Goal: Task Accomplishment & Management: Use online tool/utility

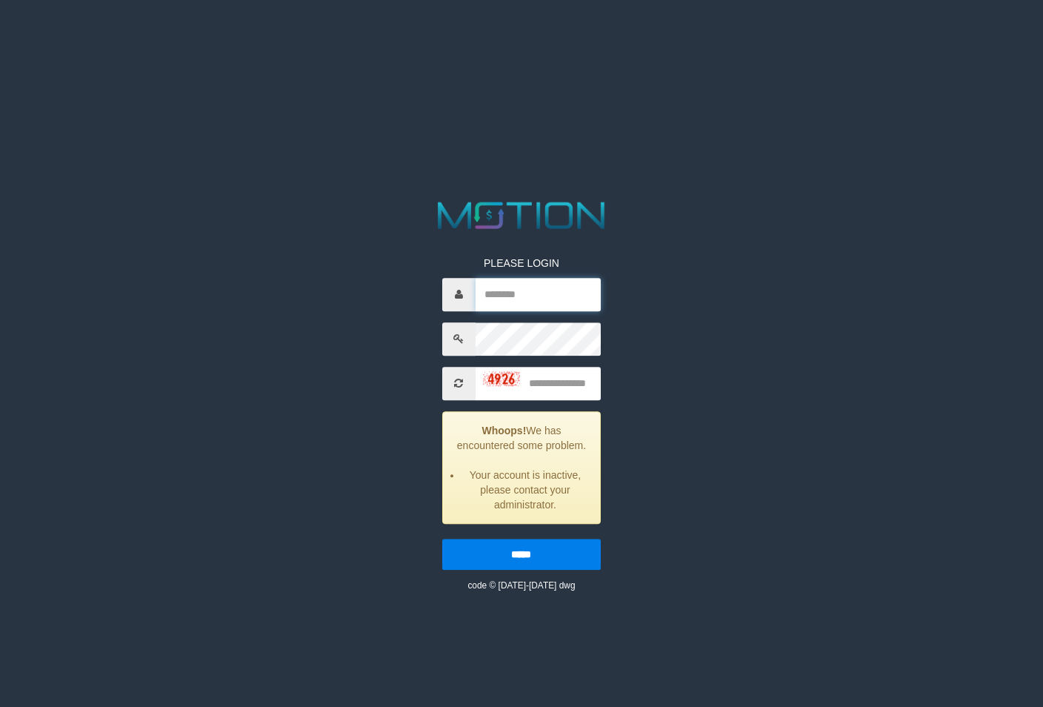
click at [499, 286] on input "text" at bounding box center [539, 294] width 126 height 33
type input "**********"
type input "****"
click at [442, 539] on input "*****" at bounding box center [521, 554] width 159 height 31
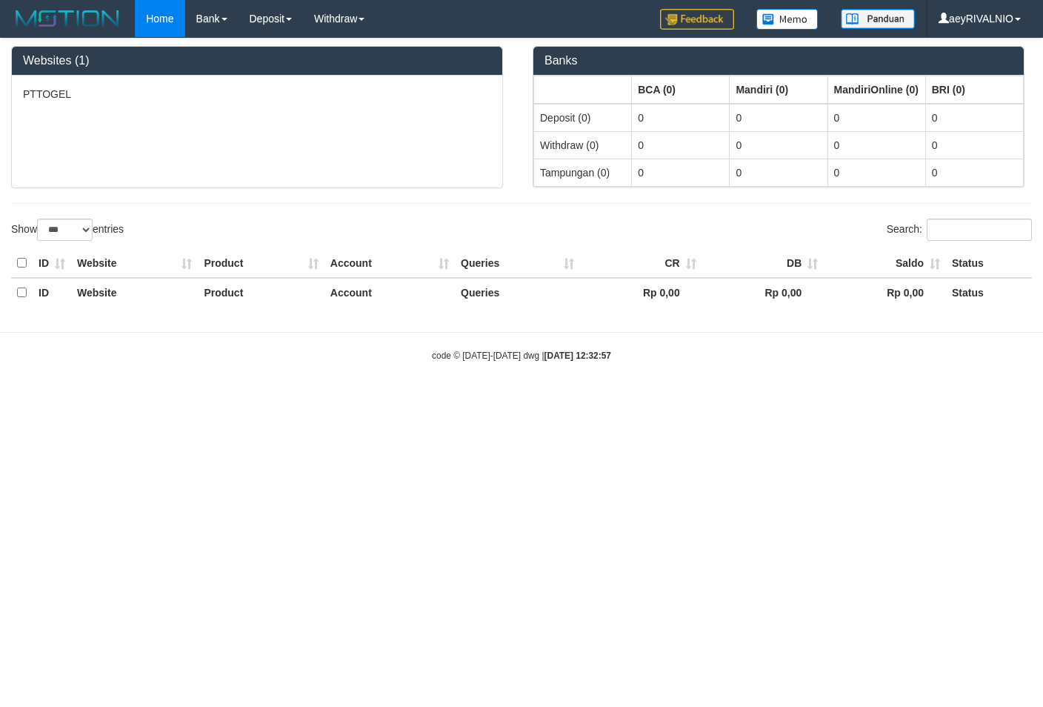
select select "***"
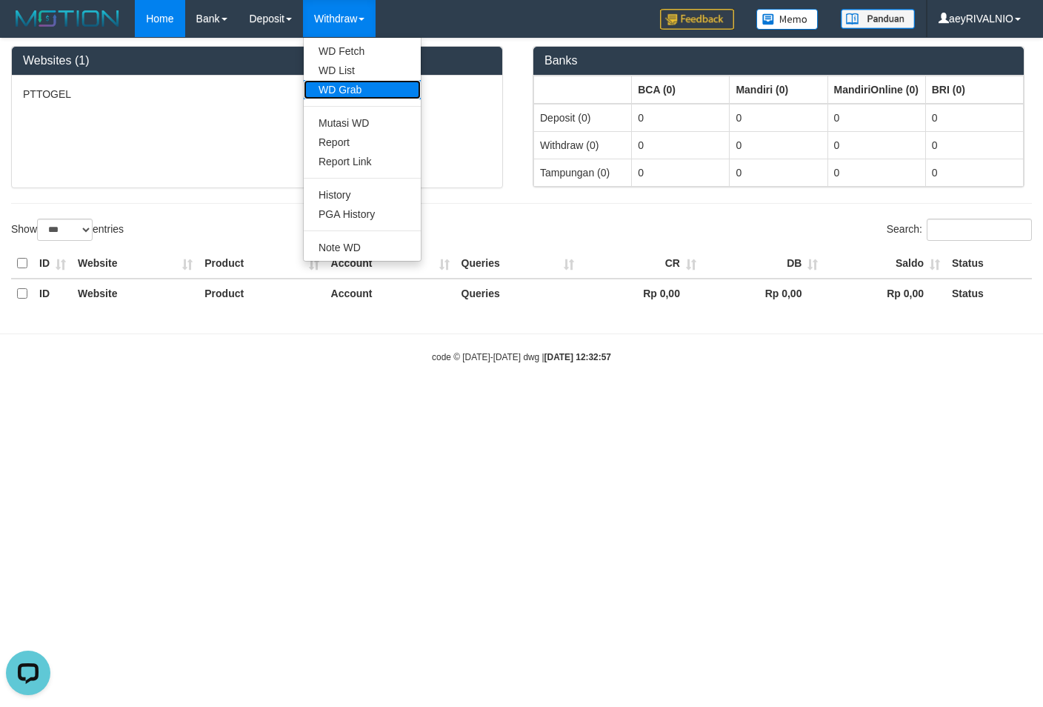
click at [358, 97] on link "WD Grab" at bounding box center [362, 89] width 117 height 19
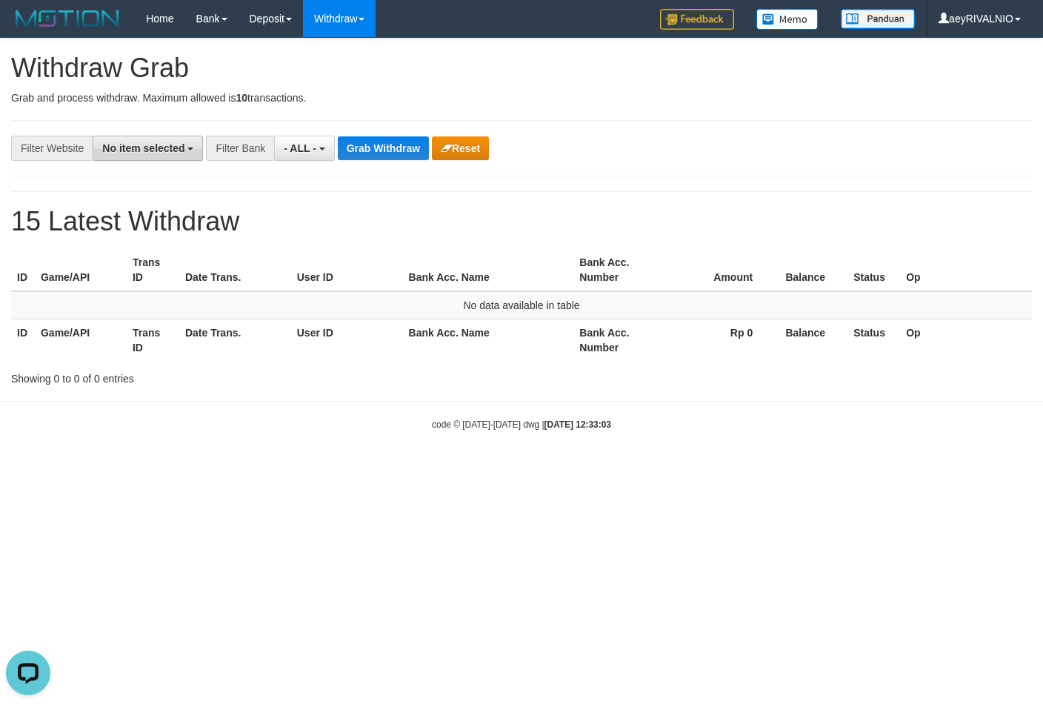
click at [166, 146] on span "No item selected" at bounding box center [143, 148] width 82 height 12
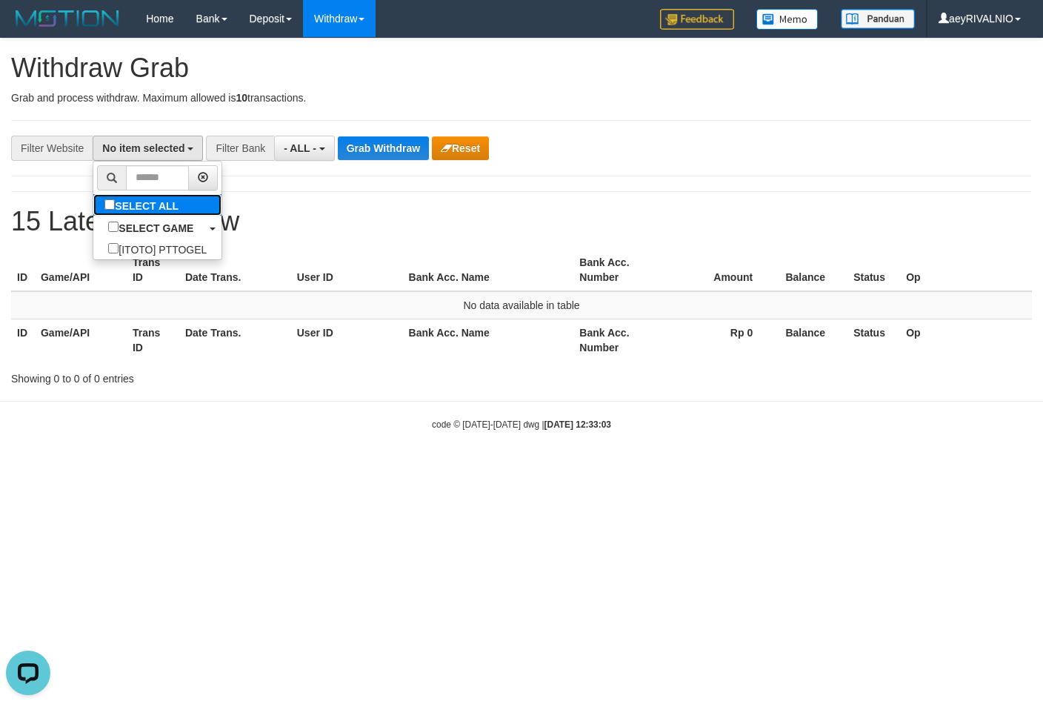
click at [93, 204] on label "SELECT ALL" at bounding box center [143, 204] width 100 height 21
select select "***"
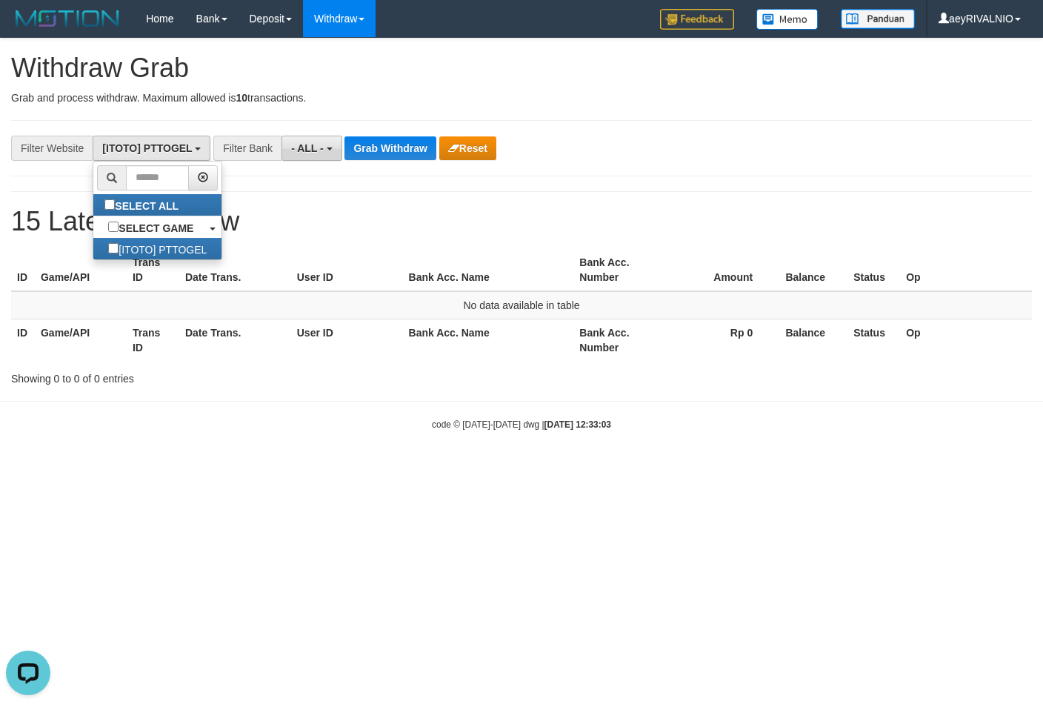
click at [327, 148] on button "- ALL -" at bounding box center [312, 148] width 60 height 25
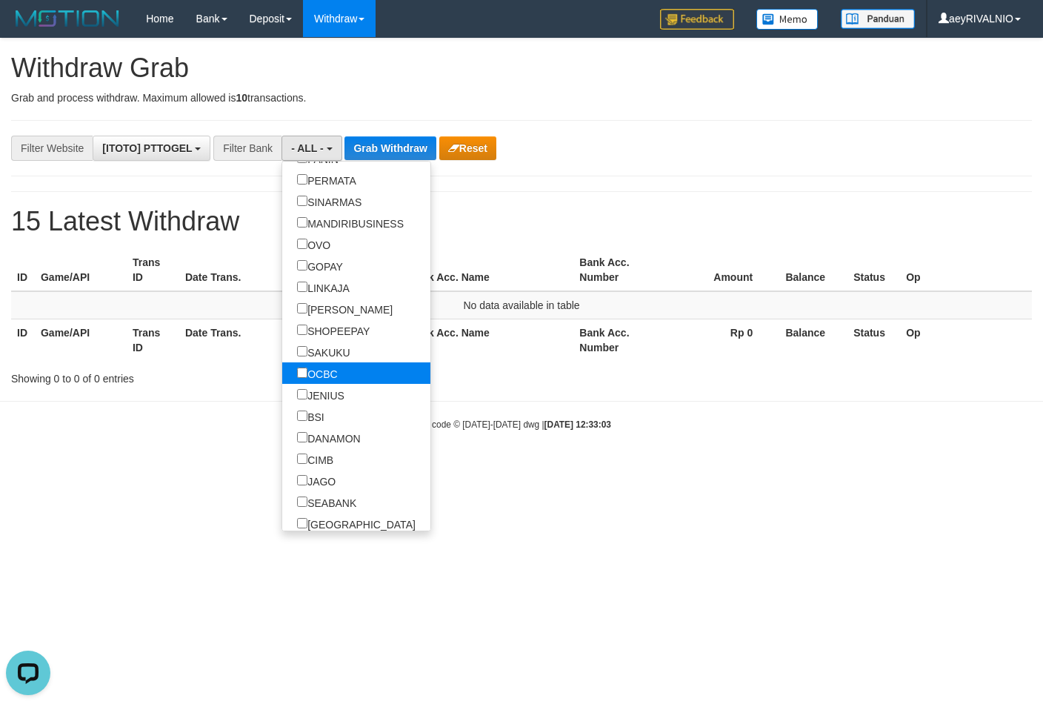
scroll to position [285, 0]
click at [282, 239] on label "OVO" at bounding box center [313, 243] width 63 height 21
select select "***"
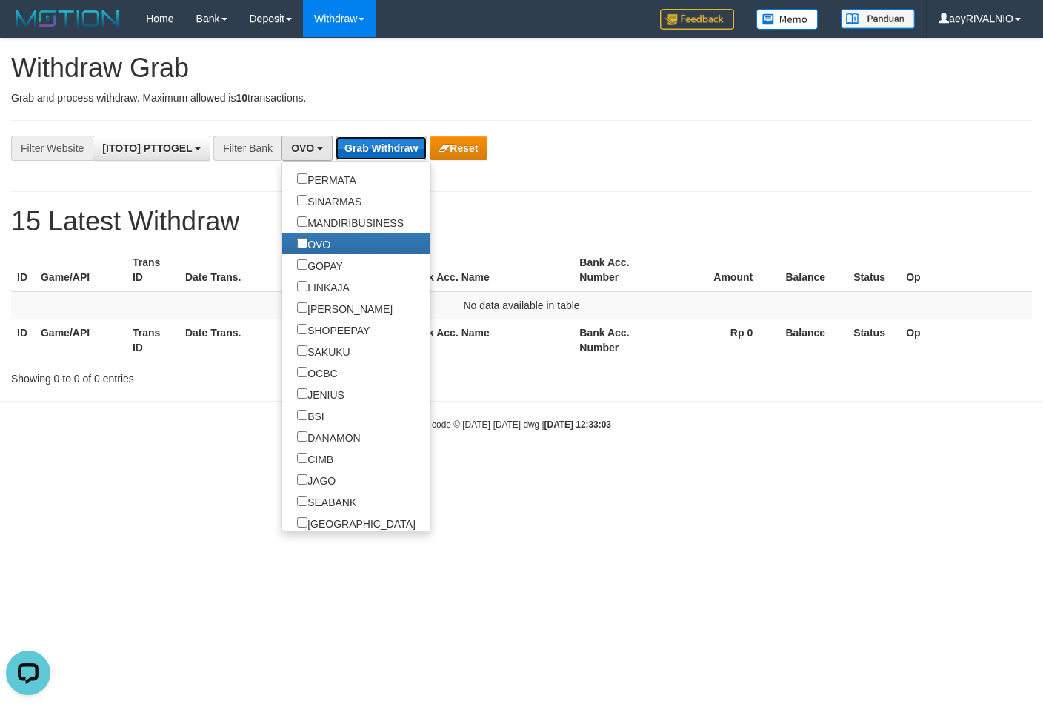
click at [403, 149] on button "Grab Withdraw" at bounding box center [381, 148] width 91 height 24
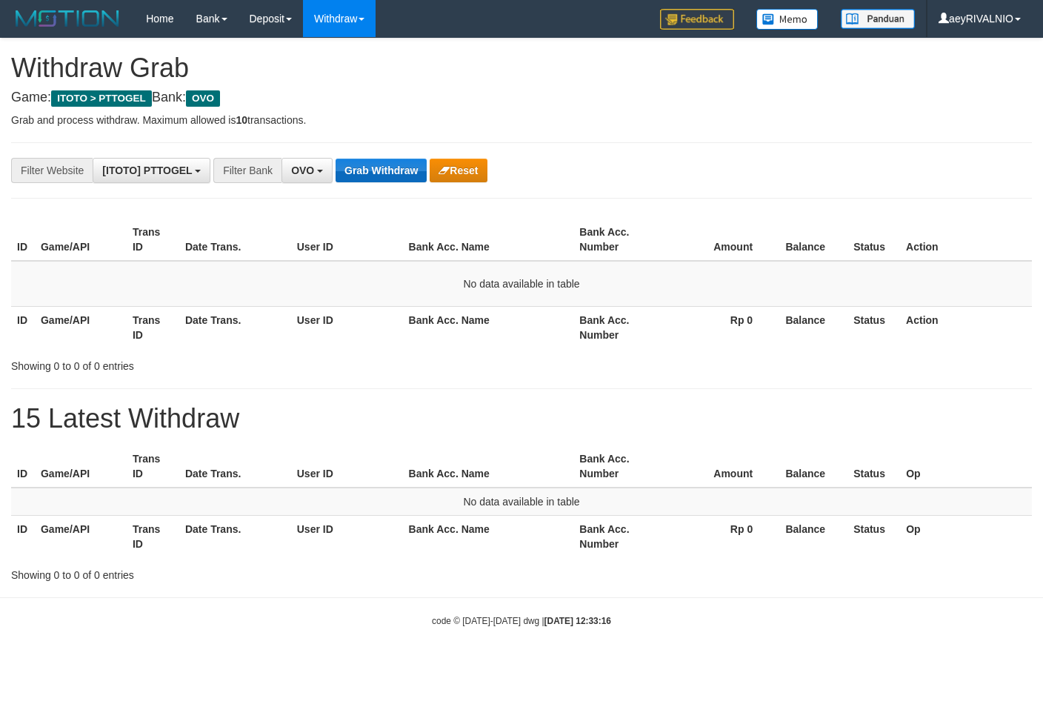
scroll to position [215, 0]
click at [303, 166] on span "OVO" at bounding box center [302, 170] width 23 height 12
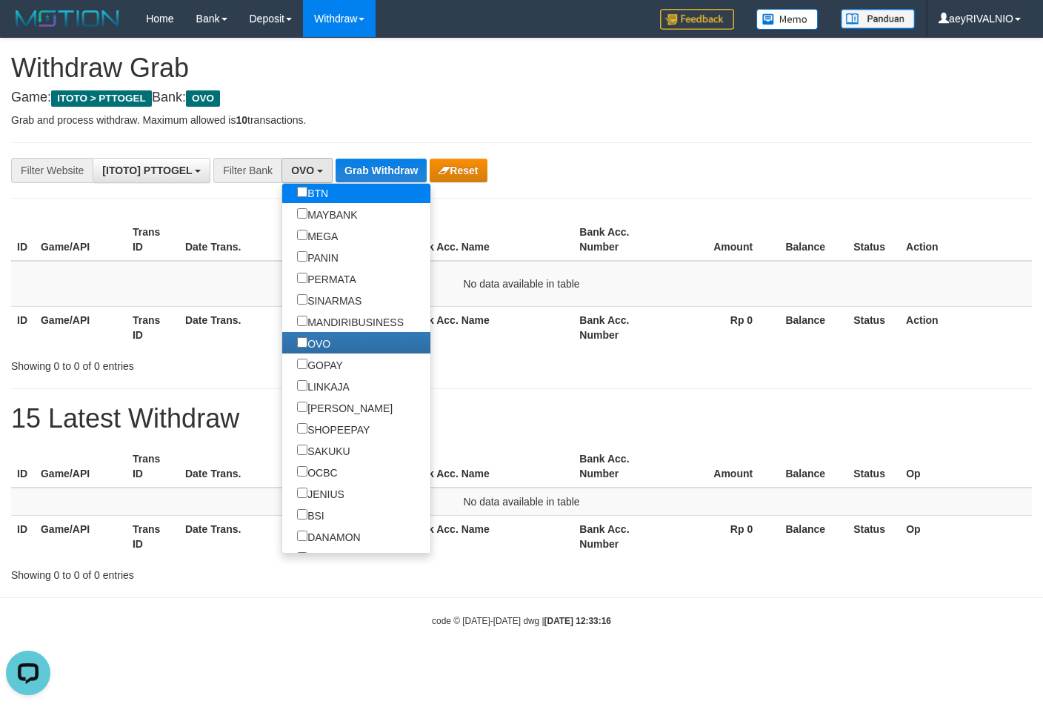
scroll to position [213, 0]
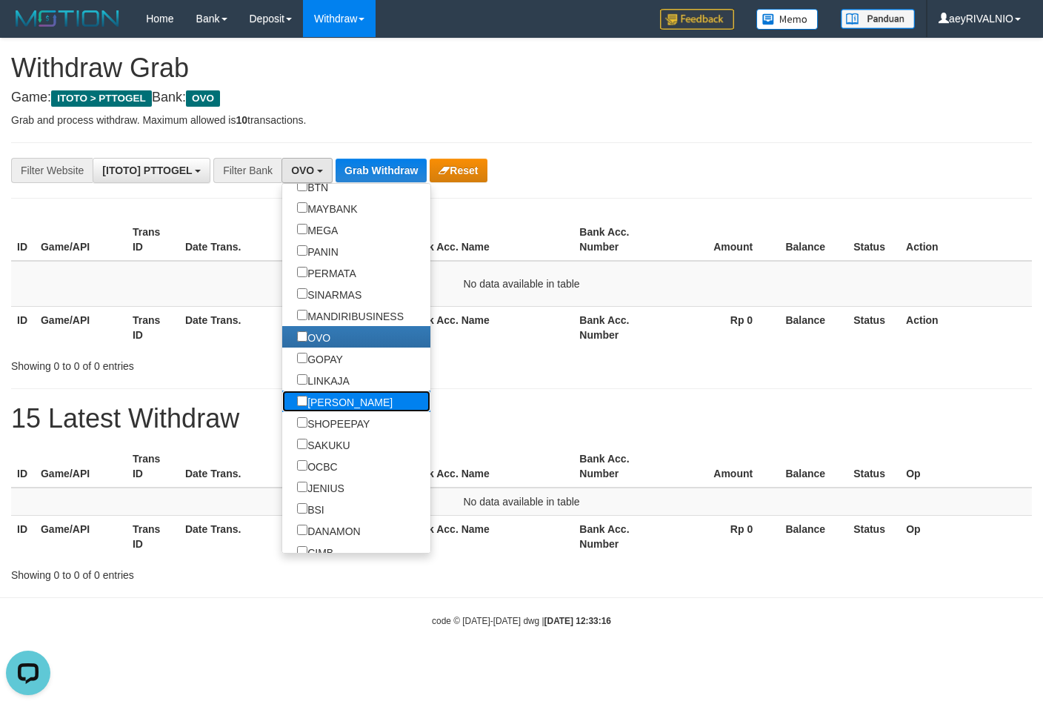
click at [288, 395] on link "DANA" at bounding box center [356, 400] width 148 height 21
click at [282, 398] on label "DANA" at bounding box center [344, 400] width 125 height 21
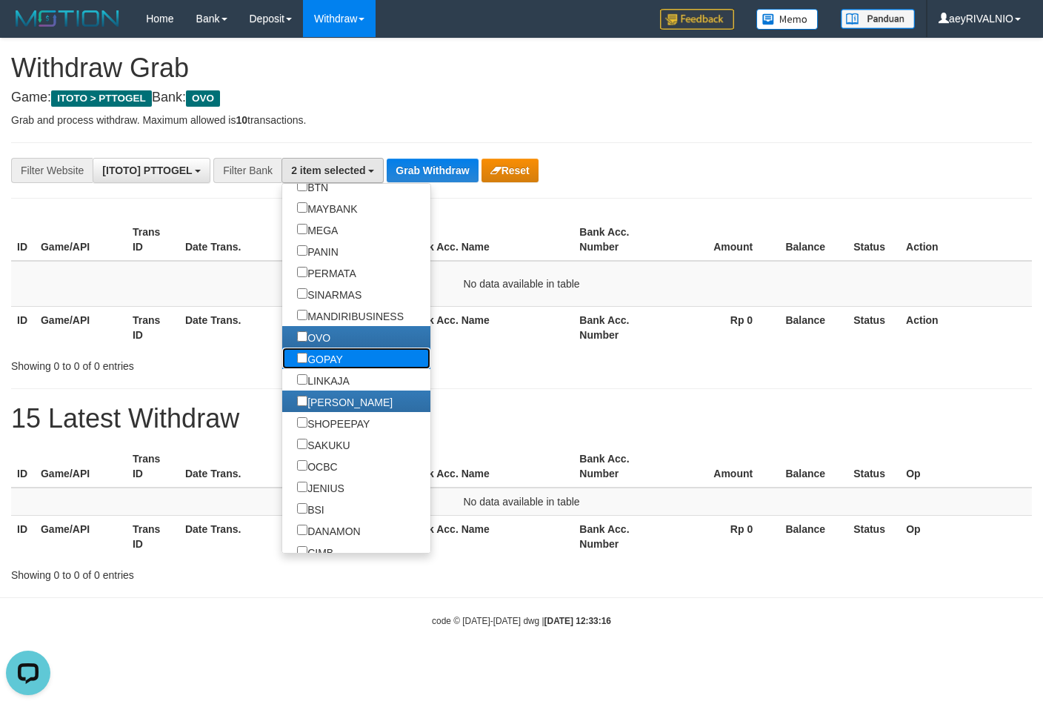
click at [282, 365] on label "GOPAY" at bounding box center [320, 357] width 76 height 21
click at [282, 373] on label "LINKAJA" at bounding box center [323, 379] width 82 height 21
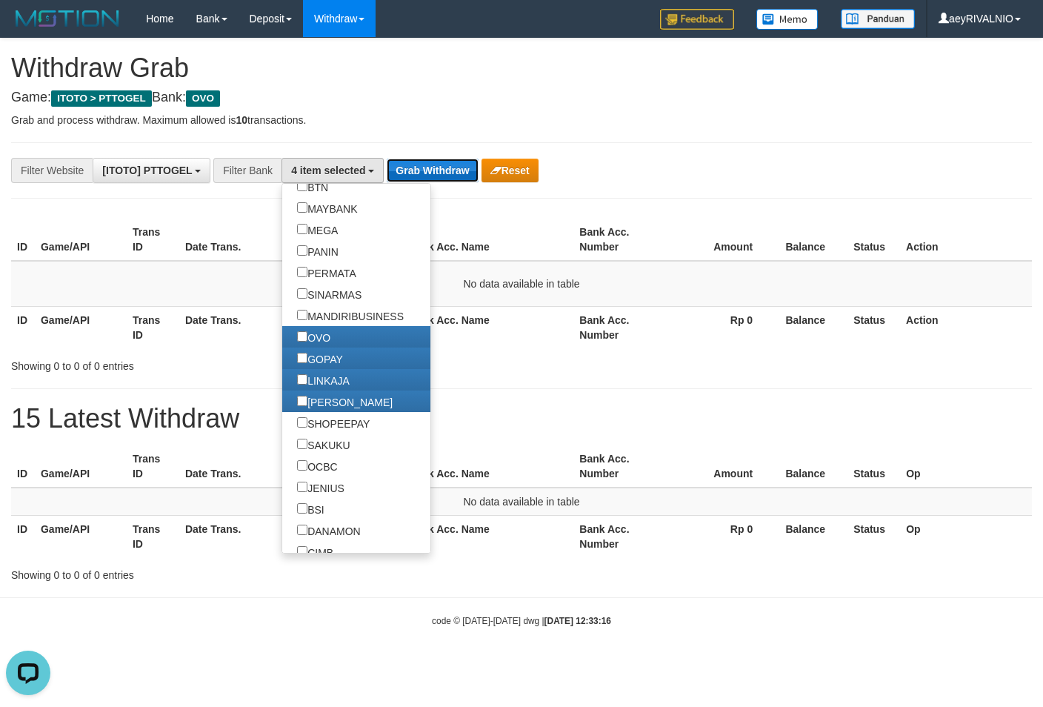
click at [456, 170] on button "Grab Withdraw" at bounding box center [432, 171] width 91 height 24
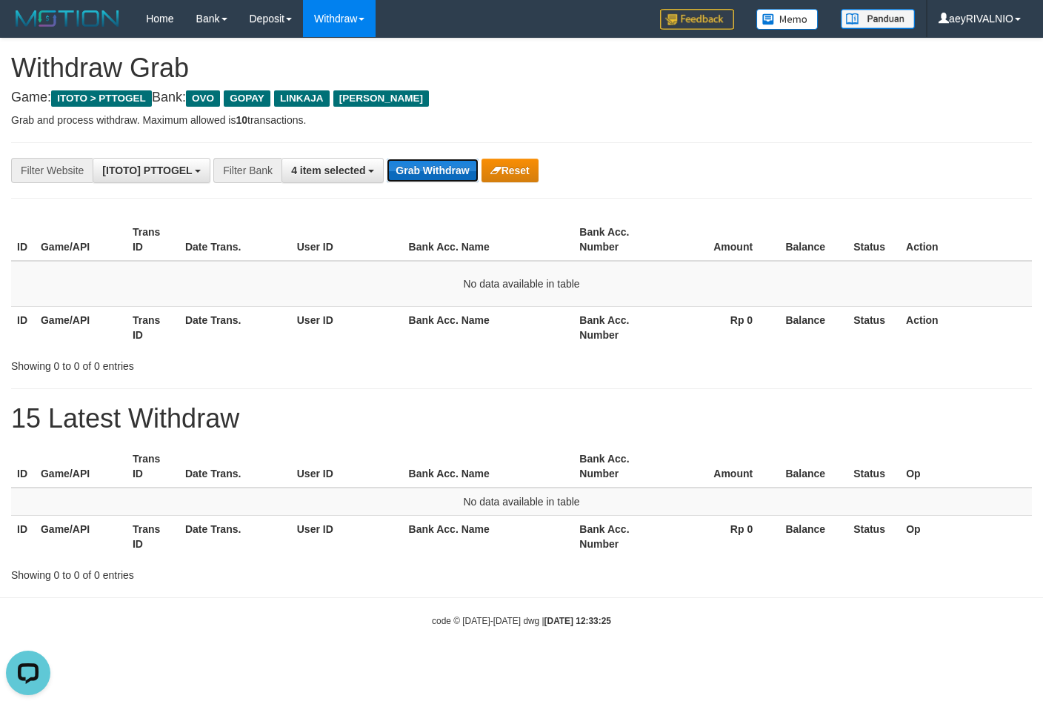
click at [461, 178] on button "Grab Withdraw" at bounding box center [432, 171] width 91 height 24
click at [469, 170] on button "Grab Withdraw" at bounding box center [432, 171] width 91 height 24
click at [345, 182] on button "4 item selected" at bounding box center [333, 170] width 102 height 25
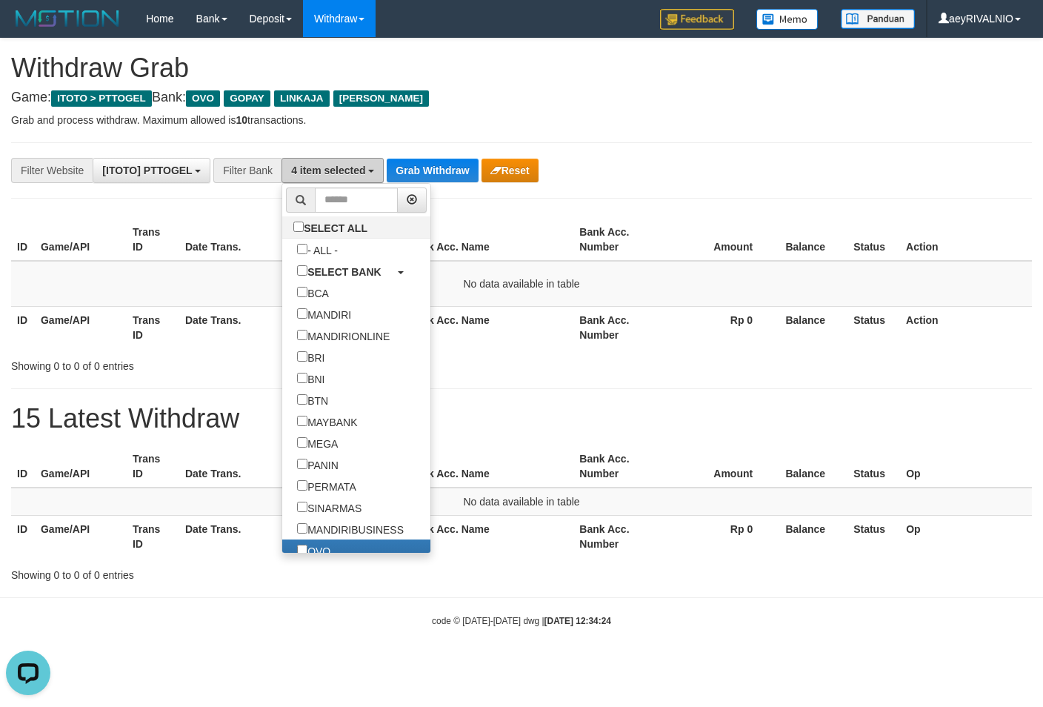
click at [347, 175] on span "4 item selected" at bounding box center [328, 170] width 74 height 12
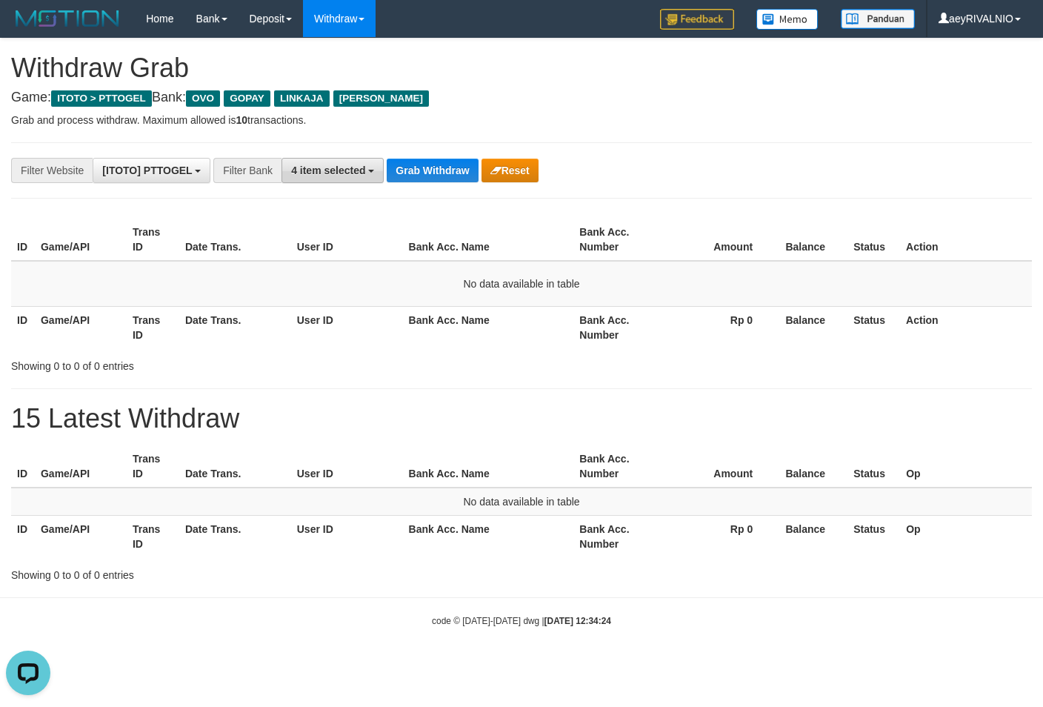
click at [363, 173] on span "4 item selected" at bounding box center [328, 170] width 74 height 12
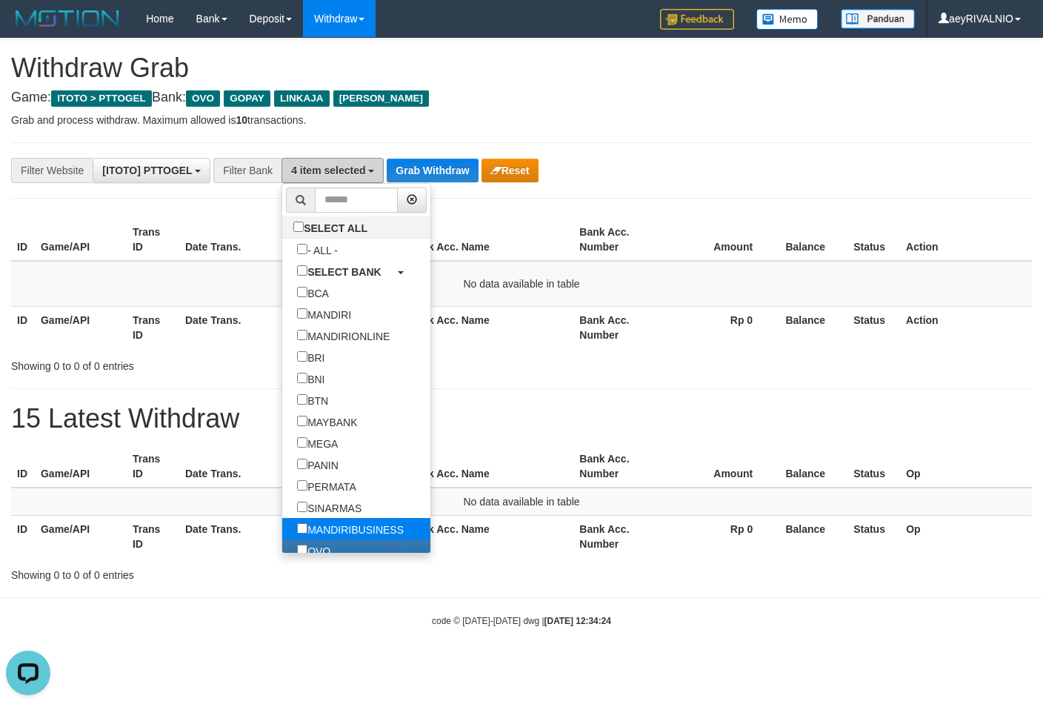
scroll to position [356, 0]
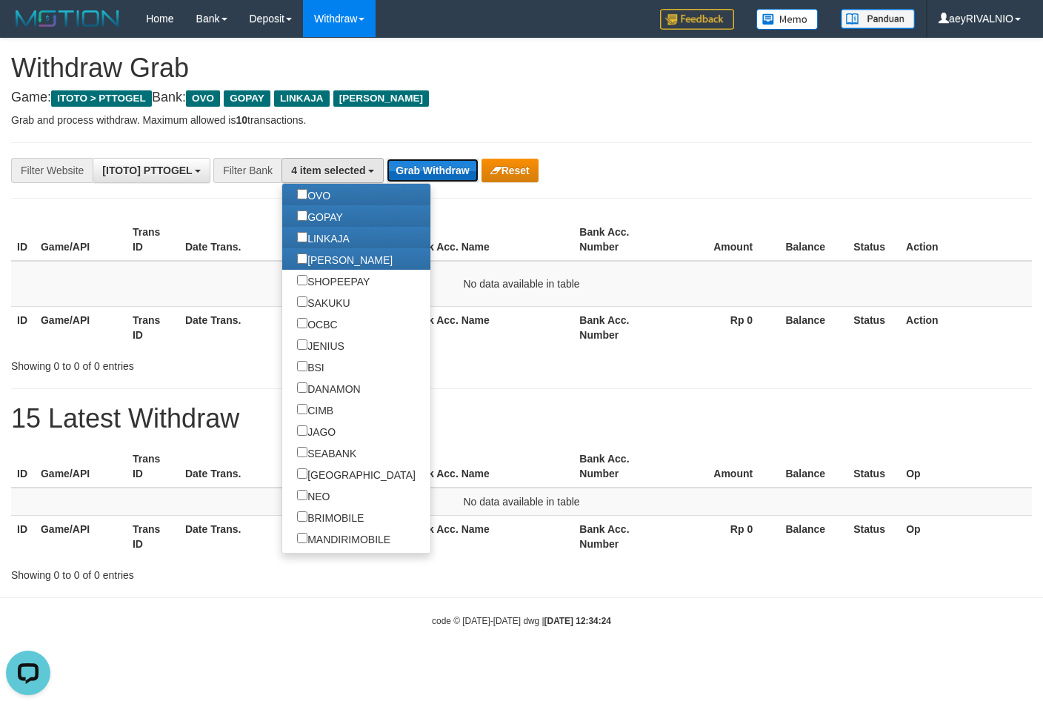
click at [421, 175] on button "Grab Withdraw" at bounding box center [432, 171] width 91 height 24
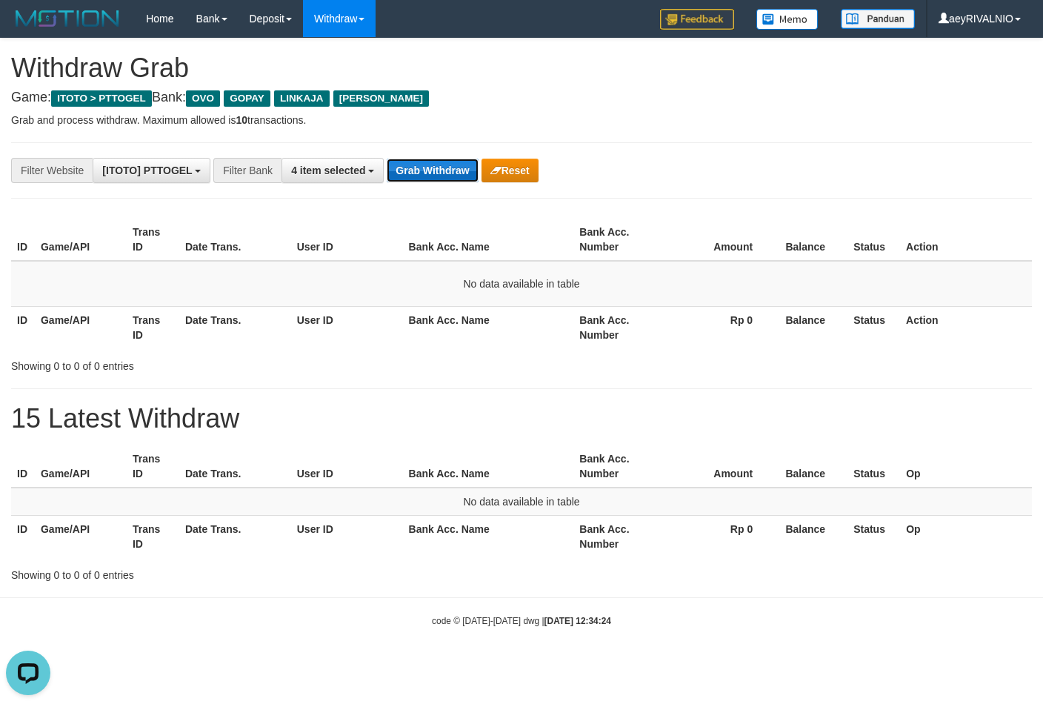
click at [421, 175] on button "Grab Withdraw" at bounding box center [432, 171] width 91 height 24
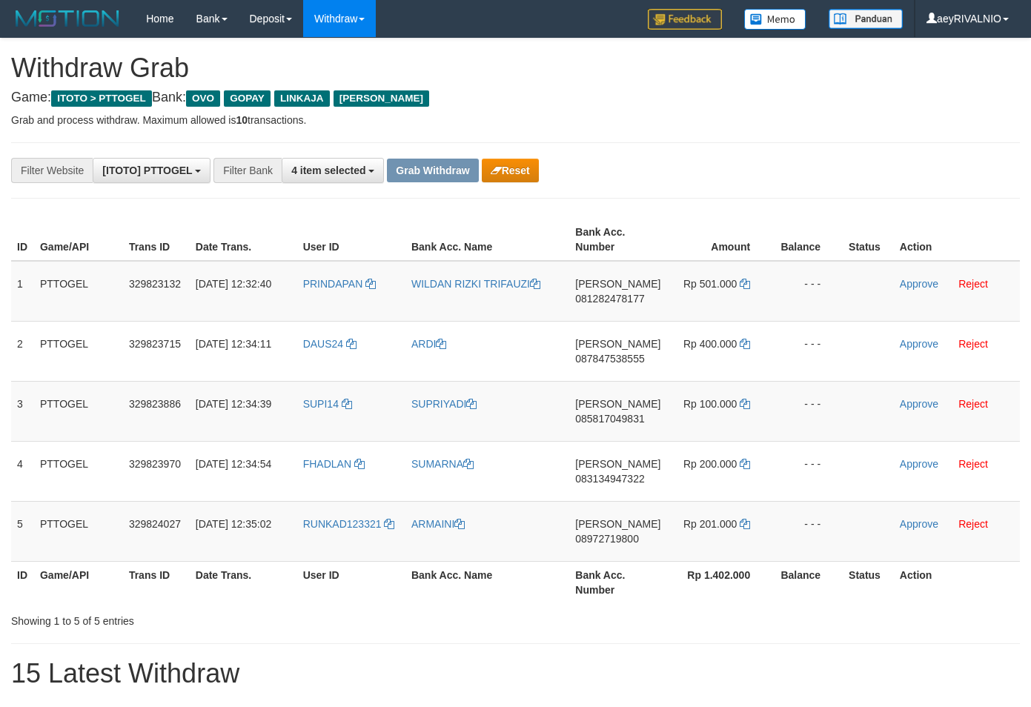
scroll to position [215, 0]
drag, startPoint x: 761, startPoint y: 170, endPoint x: 714, endPoint y: 213, distance: 63.4
click at [759, 175] on div "**********" at bounding box center [429, 170] width 859 height 25
drag, startPoint x: 338, startPoint y: 544, endPoint x: 745, endPoint y: 303, distance: 473.3
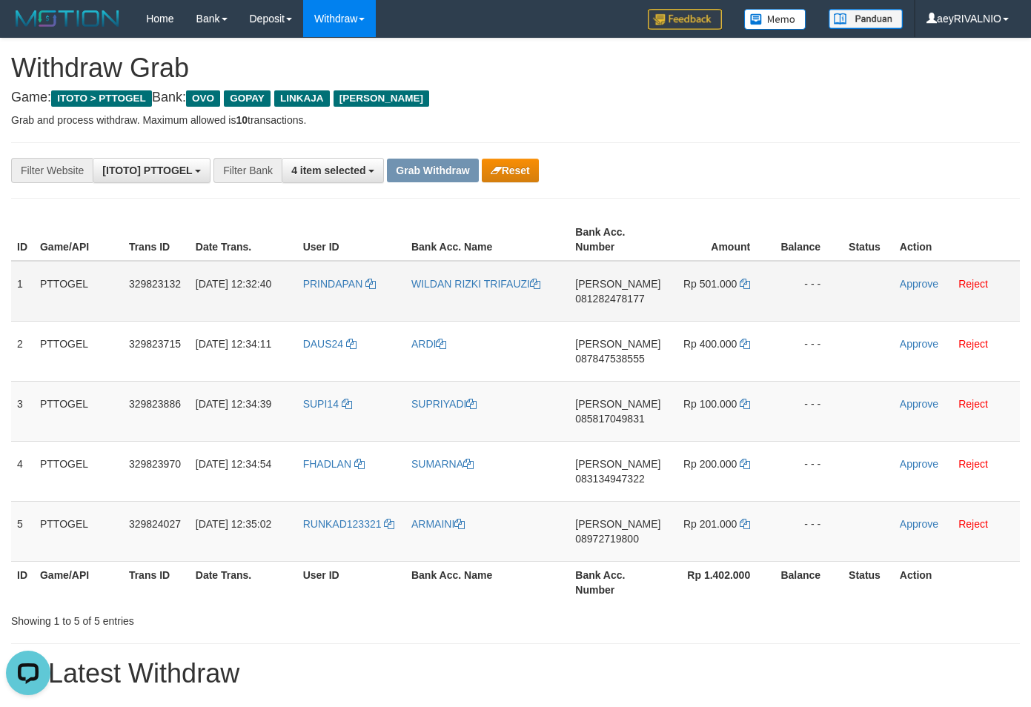
click at [745, 303] on tbody "1 PTTOGEL 329823132 31/08/2025 12:32:40 PRINDAPAN WILDAN RIZKI TRIFAUZI DANA 08…" at bounding box center [515, 411] width 1008 height 301
copy tr
click at [640, 299] on span "081282478177" at bounding box center [609, 299] width 69 height 12
copy tr
click at [640, 299] on span "081282478177" at bounding box center [609, 299] width 69 height 12
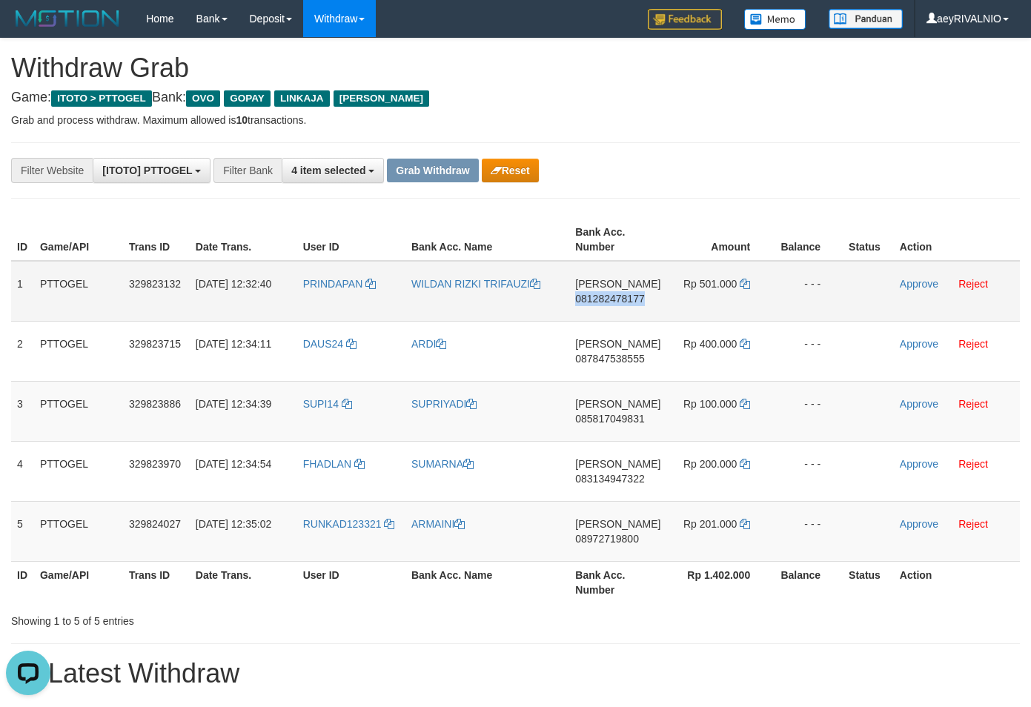
copy span "081282478177"
click at [740, 285] on icon at bounding box center [744, 284] width 10 height 10
click at [914, 290] on td "Approve Reject" at bounding box center [957, 291] width 126 height 61
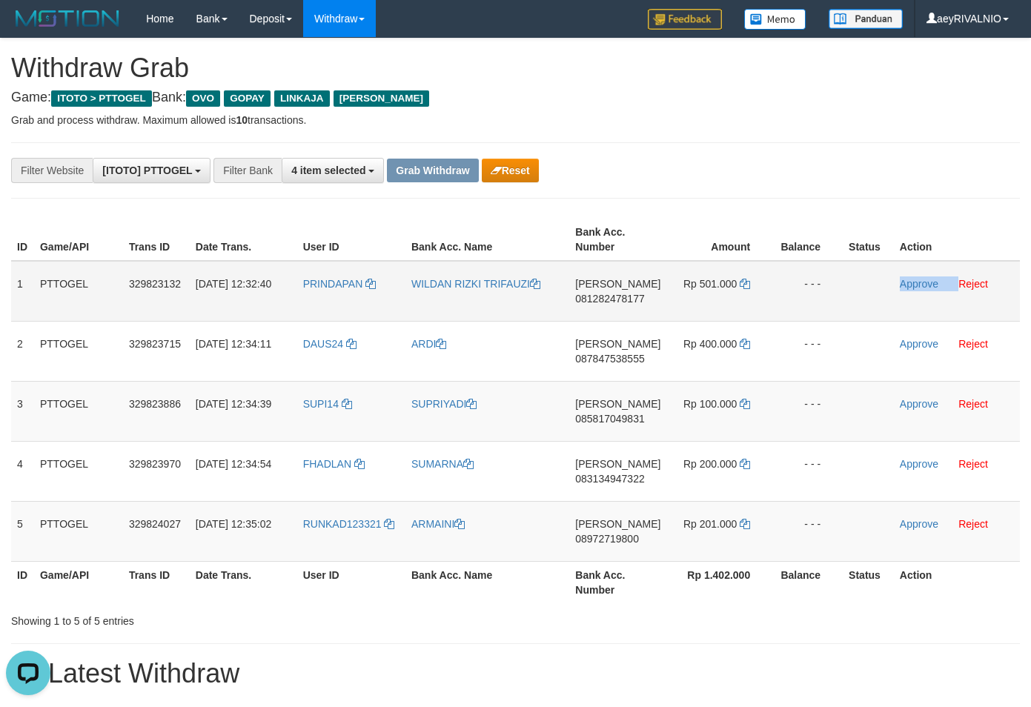
click at [914, 290] on td "Approve Reject" at bounding box center [957, 291] width 126 height 61
click at [916, 285] on link "Approve" at bounding box center [918, 284] width 39 height 12
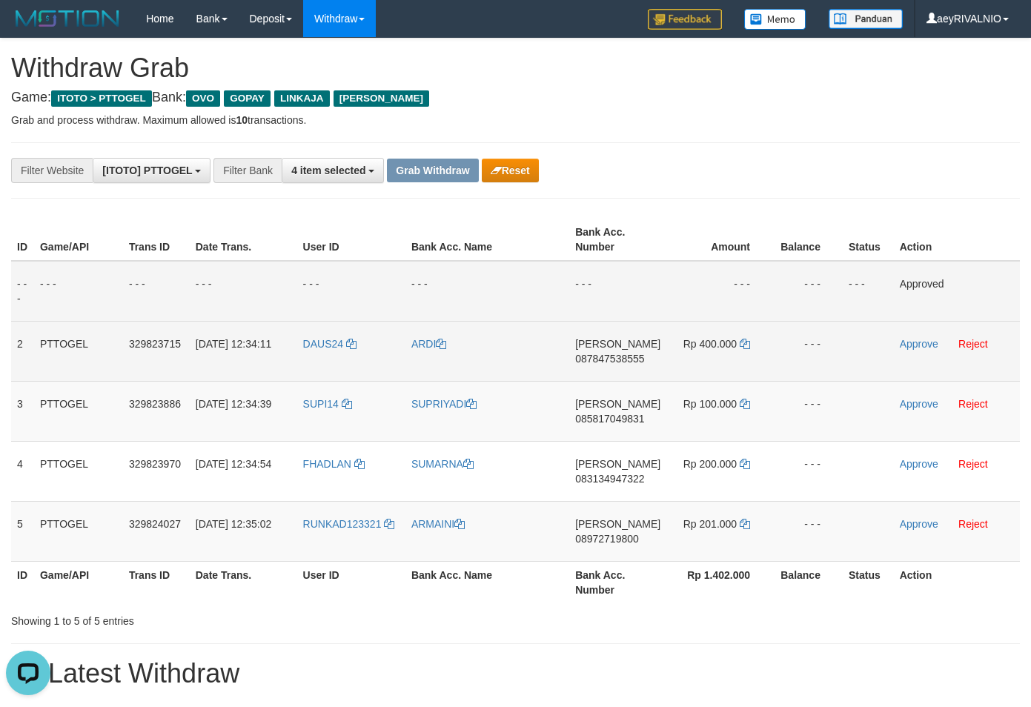
click at [621, 356] on span "087847538555" at bounding box center [609, 359] width 69 height 12
copy span "087847538555"
click at [744, 342] on icon at bounding box center [744, 344] width 10 height 10
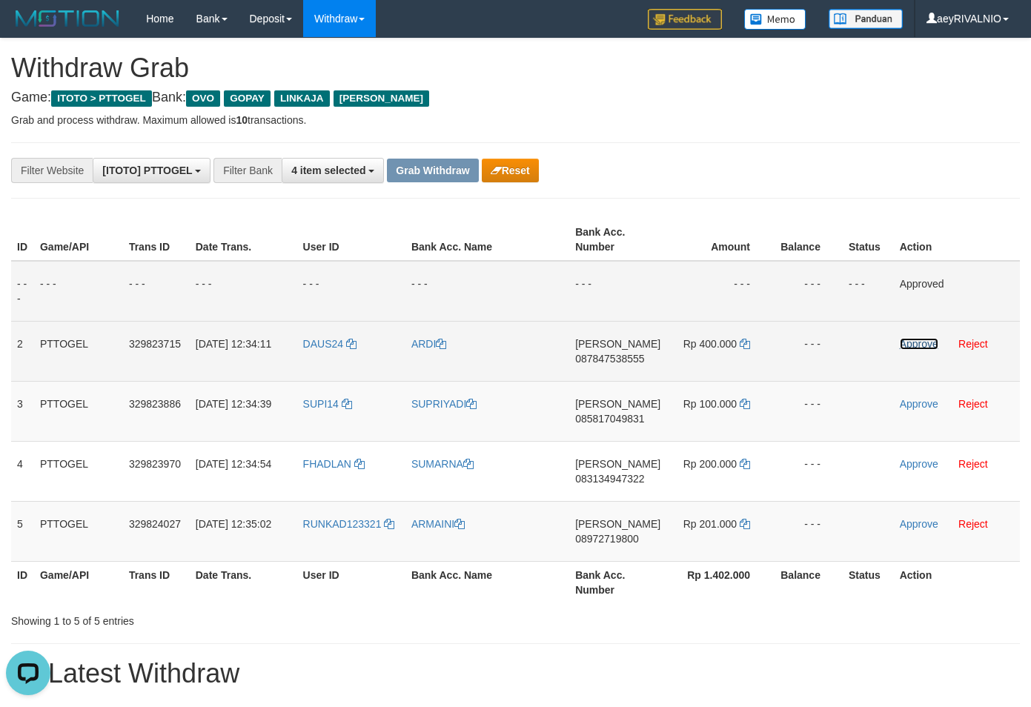
click at [912, 342] on link "Approve" at bounding box center [918, 344] width 39 height 12
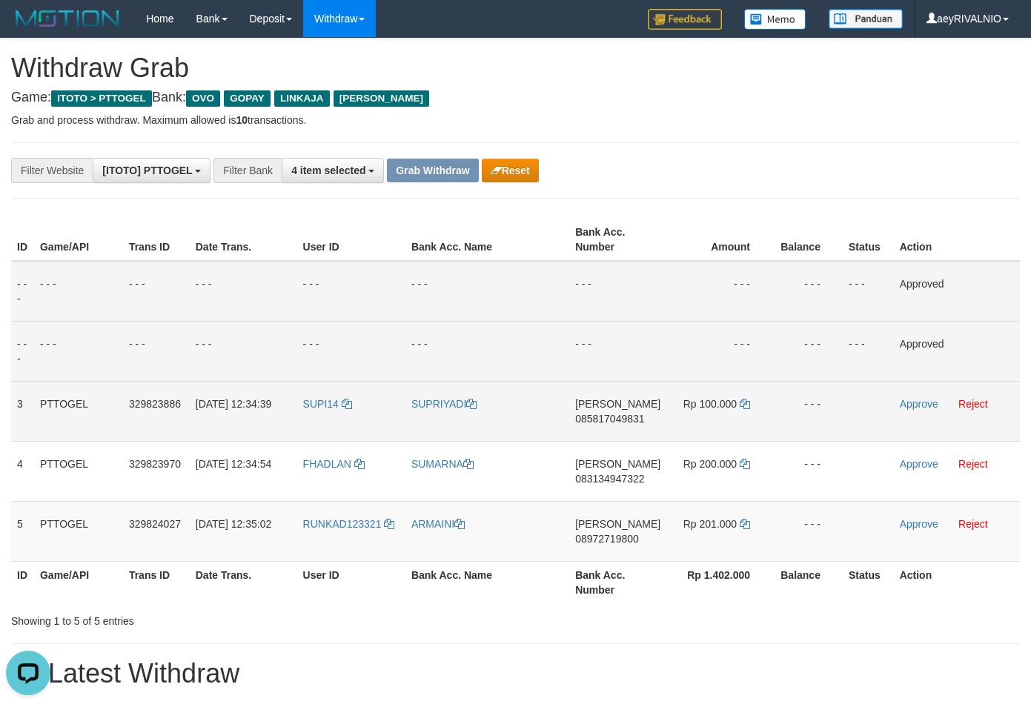
click at [623, 423] on span "085817049831" at bounding box center [609, 419] width 69 height 12
copy span "085817049831"
click at [739, 404] on icon at bounding box center [744, 404] width 10 height 10
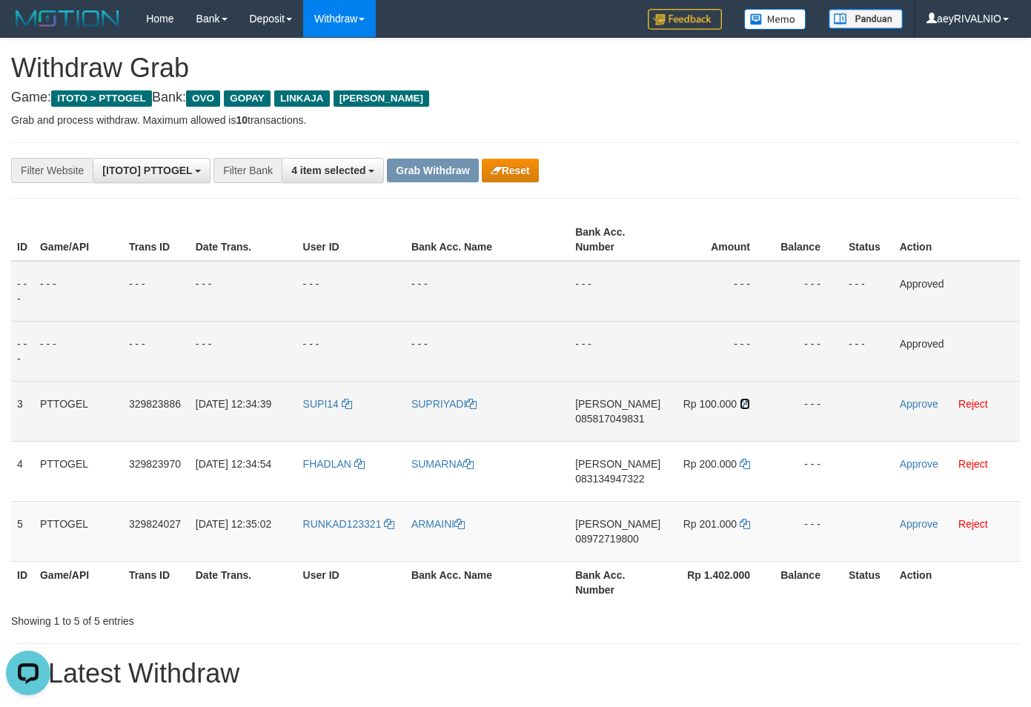
click at [739, 404] on icon at bounding box center [744, 404] width 10 height 10
click at [907, 404] on link "Approve" at bounding box center [918, 404] width 39 height 12
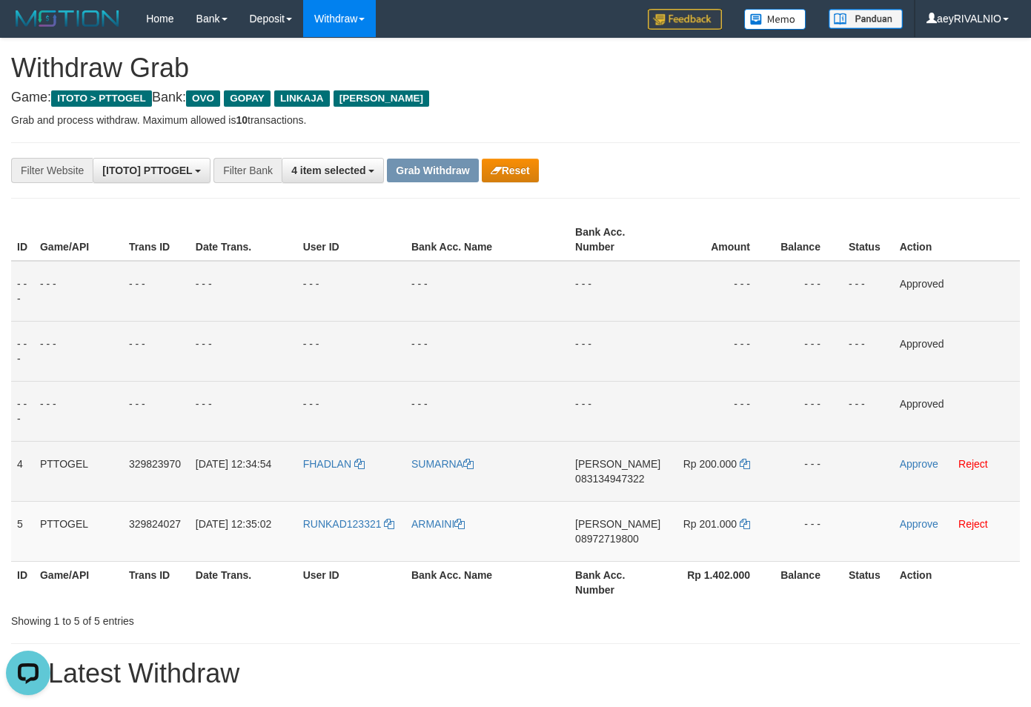
click at [620, 473] on span "083134947322" at bounding box center [609, 479] width 69 height 12
copy span "083134947322"
click at [743, 465] on icon at bounding box center [744, 464] width 10 height 10
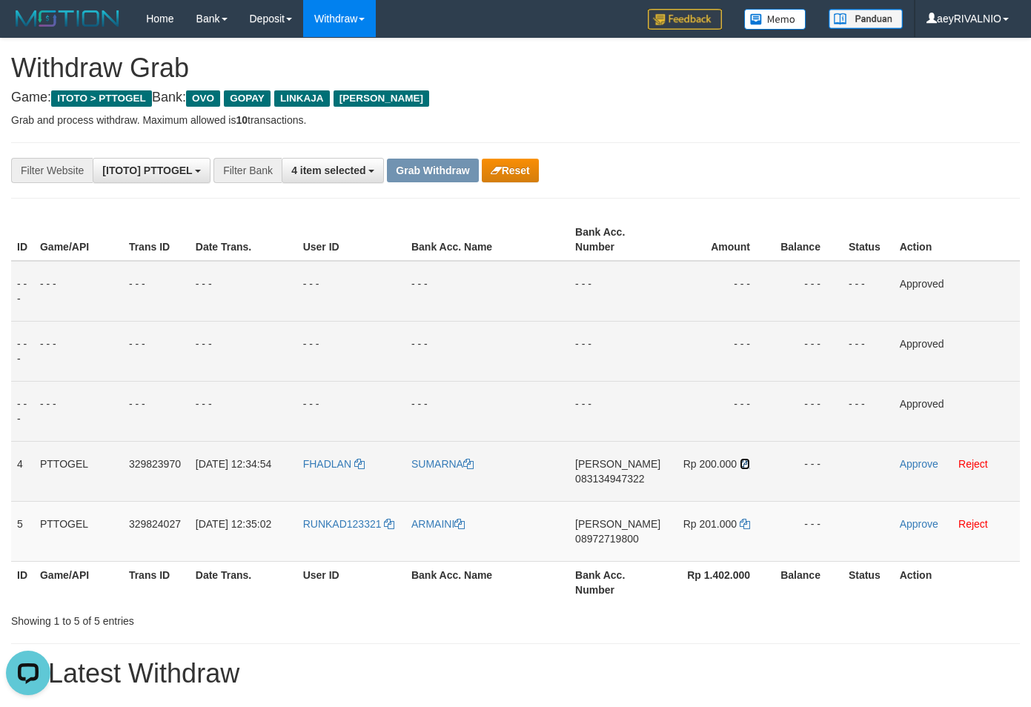
click at [742, 465] on icon at bounding box center [744, 464] width 10 height 10
click at [907, 468] on link "Approve" at bounding box center [918, 464] width 39 height 12
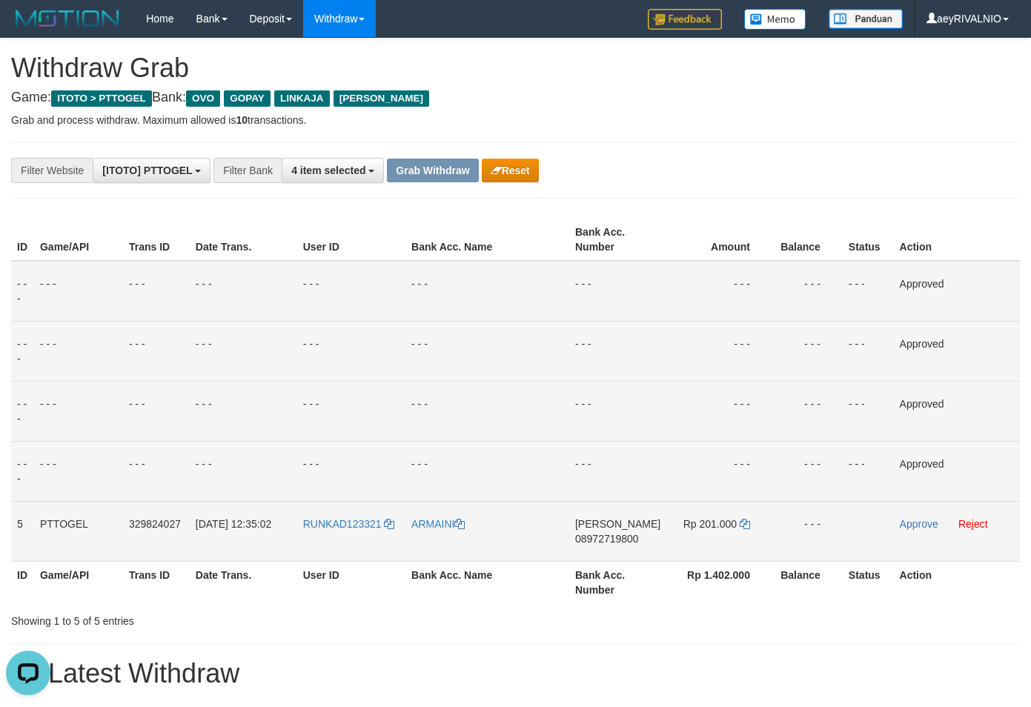
click at [597, 543] on span "08972719800" at bounding box center [607, 539] width 64 height 12
copy span "08972719800"
click at [741, 524] on icon at bounding box center [744, 524] width 10 height 10
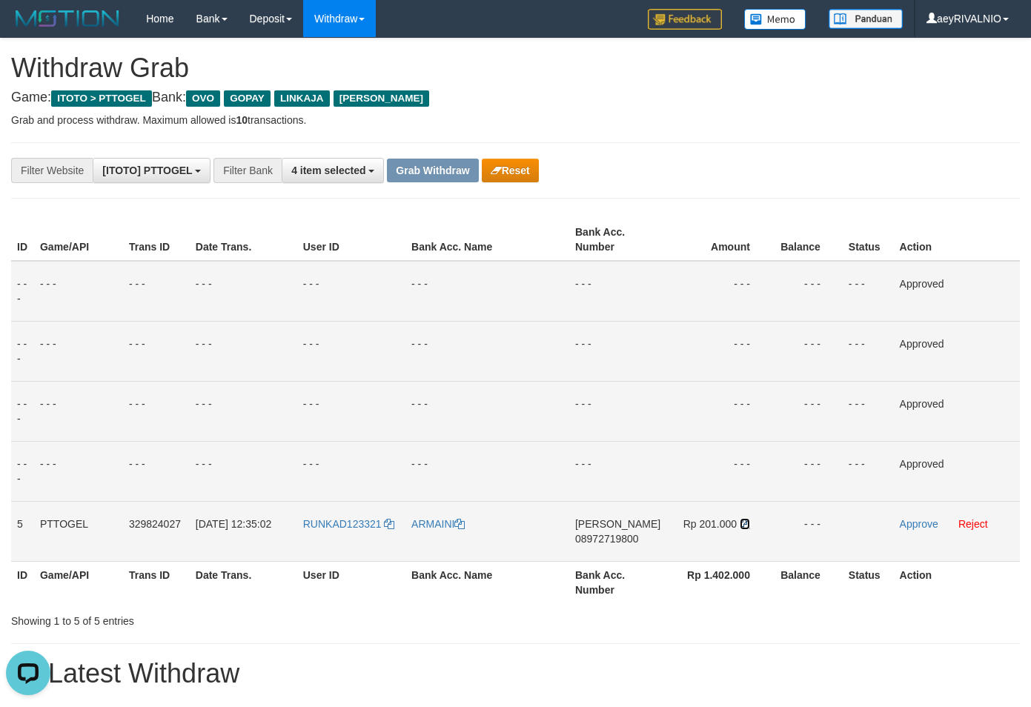
click at [741, 524] on icon at bounding box center [744, 524] width 10 height 10
click at [911, 529] on link "Approve" at bounding box center [918, 524] width 39 height 12
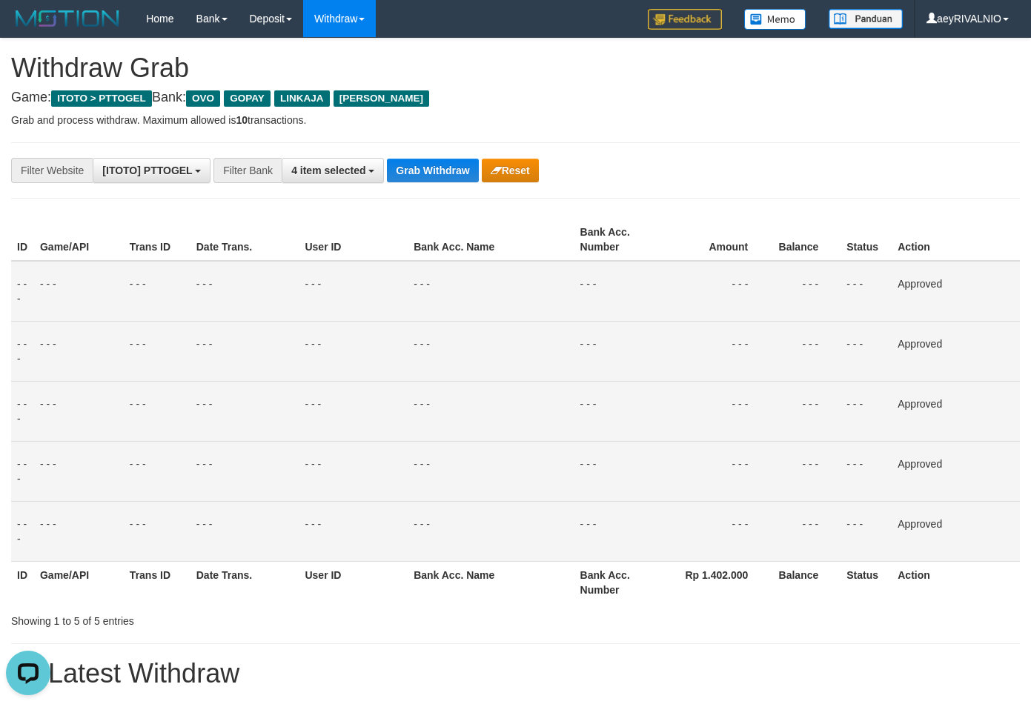
click at [968, 171] on div "**********" at bounding box center [515, 170] width 1031 height 25
click at [445, 171] on button "Grab Withdraw" at bounding box center [432, 171] width 91 height 24
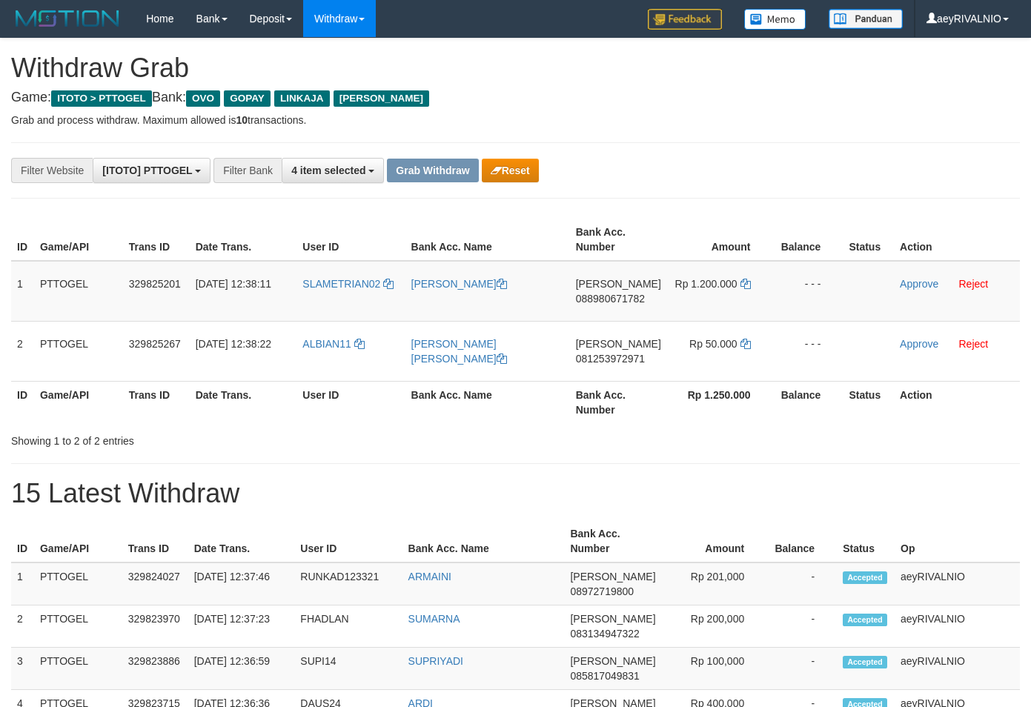
scroll to position [215, 0]
click at [722, 219] on th "Amount" at bounding box center [720, 240] width 106 height 42
drag, startPoint x: 340, startPoint y: 362, endPoint x: 728, endPoint y: 281, distance: 396.7
click at [728, 281] on tbody "1 PTTOGEL 329825201 31/08/2025 12:38:11 SLAMETRIAN02 SLAMET RIAN ARVIAN DANA 08…" at bounding box center [515, 321] width 1008 height 121
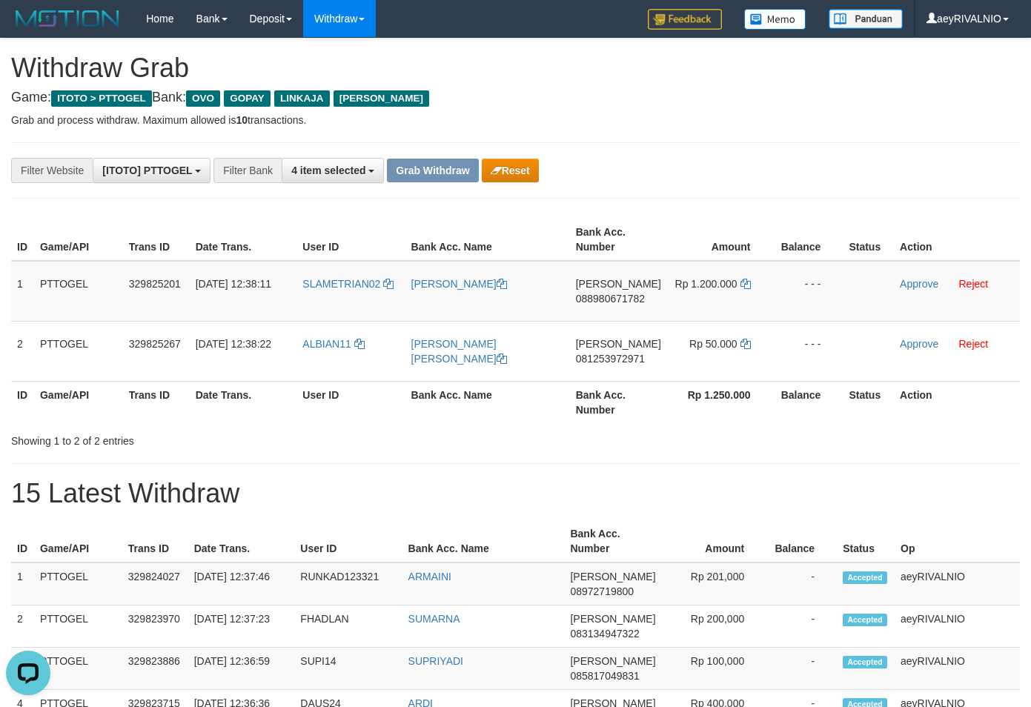
copy tr
click at [605, 301] on span "088980671782" at bounding box center [610, 299] width 69 height 12
copy tr
click at [605, 301] on span "088980671782" at bounding box center [610, 299] width 69 height 12
copy span "088980671782"
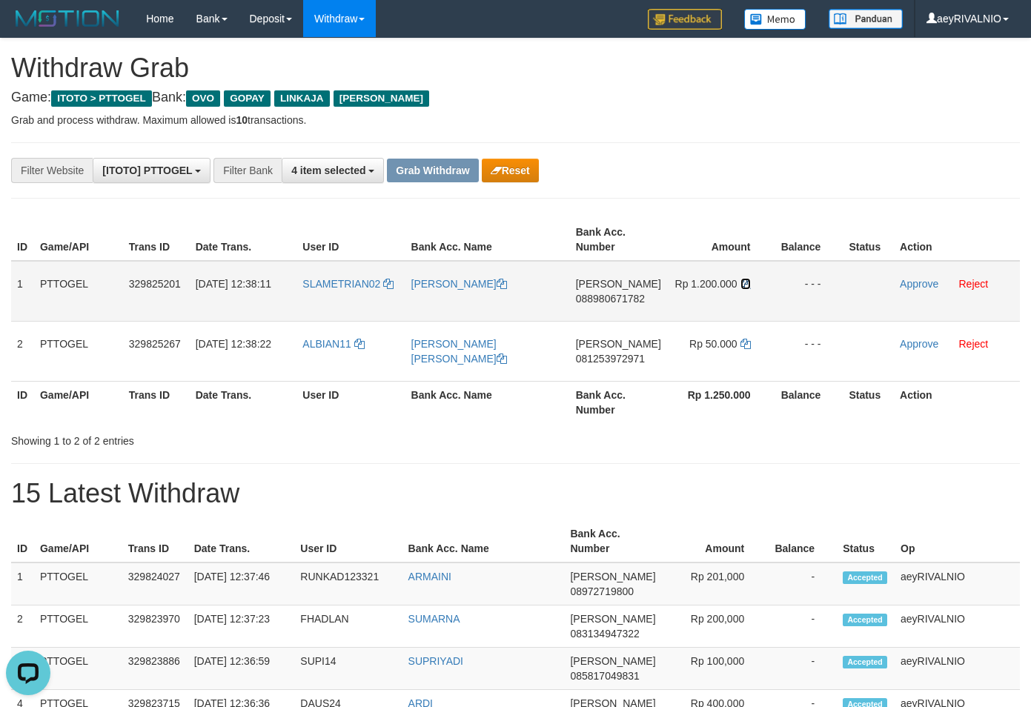
click at [742, 285] on icon at bounding box center [745, 284] width 10 height 10
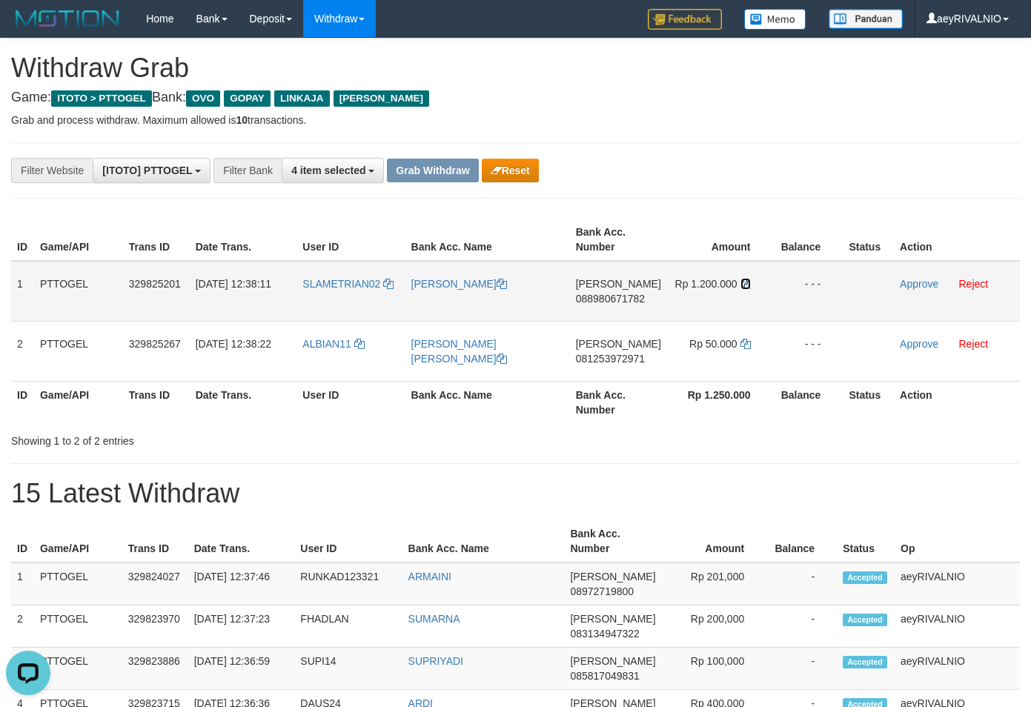
click at [742, 285] on icon at bounding box center [745, 284] width 10 height 10
click at [918, 284] on link "Approve" at bounding box center [918, 284] width 39 height 12
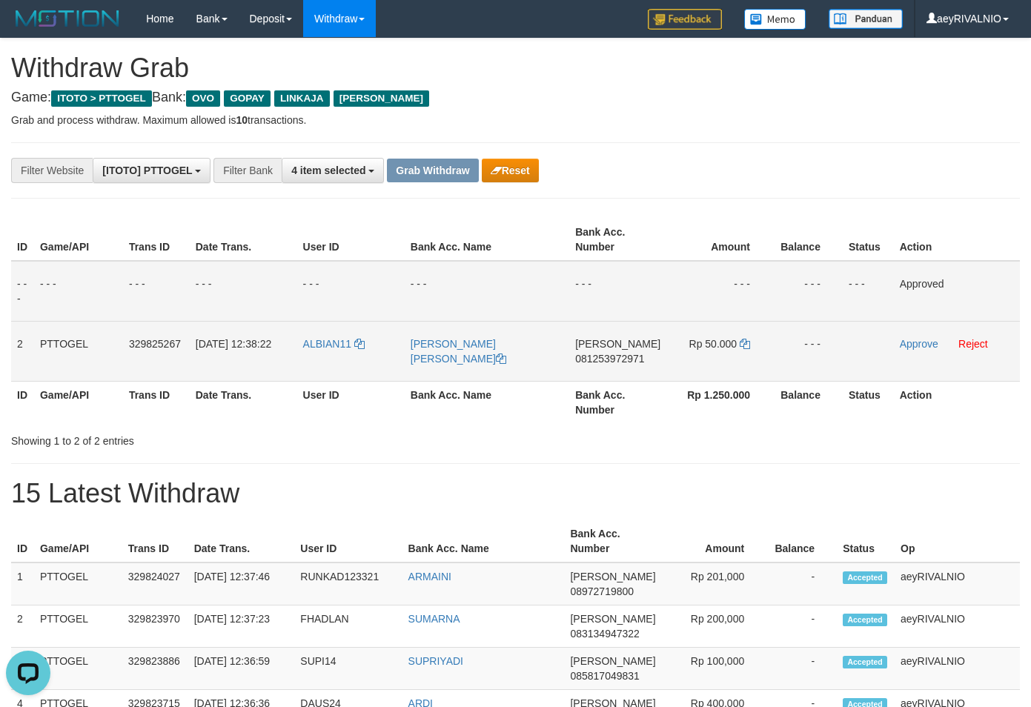
click at [631, 364] on span "081253972971" at bounding box center [609, 359] width 69 height 12
copy span "081253972971"
click at [745, 349] on link at bounding box center [744, 344] width 10 height 12
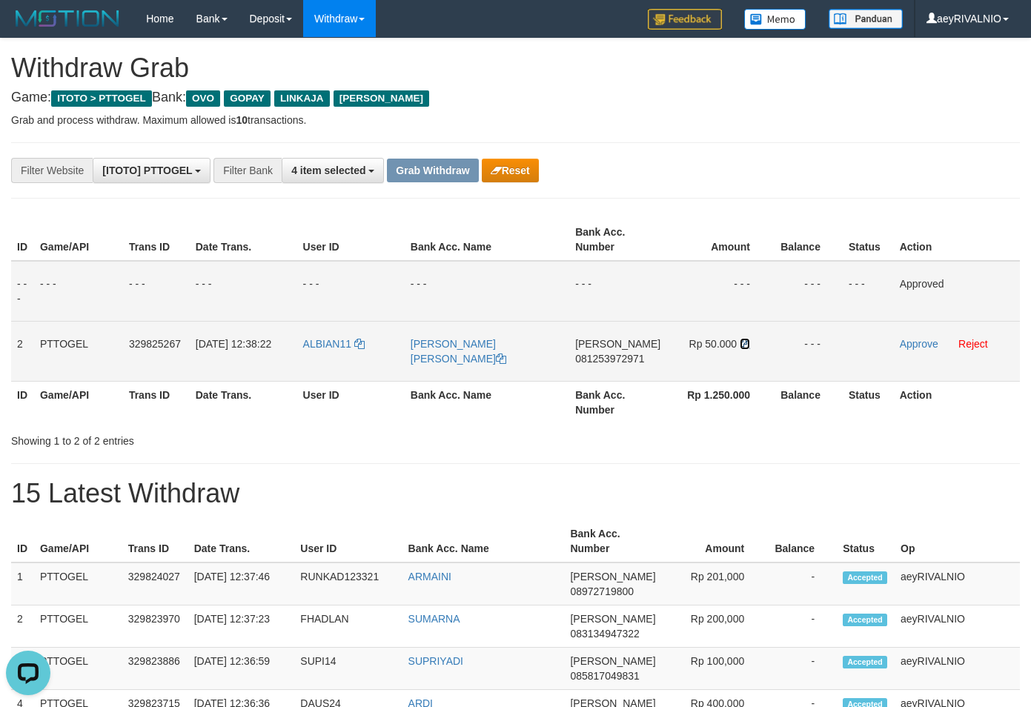
click at [745, 349] on link at bounding box center [744, 344] width 10 height 12
click at [928, 347] on link "Approve" at bounding box center [918, 344] width 39 height 12
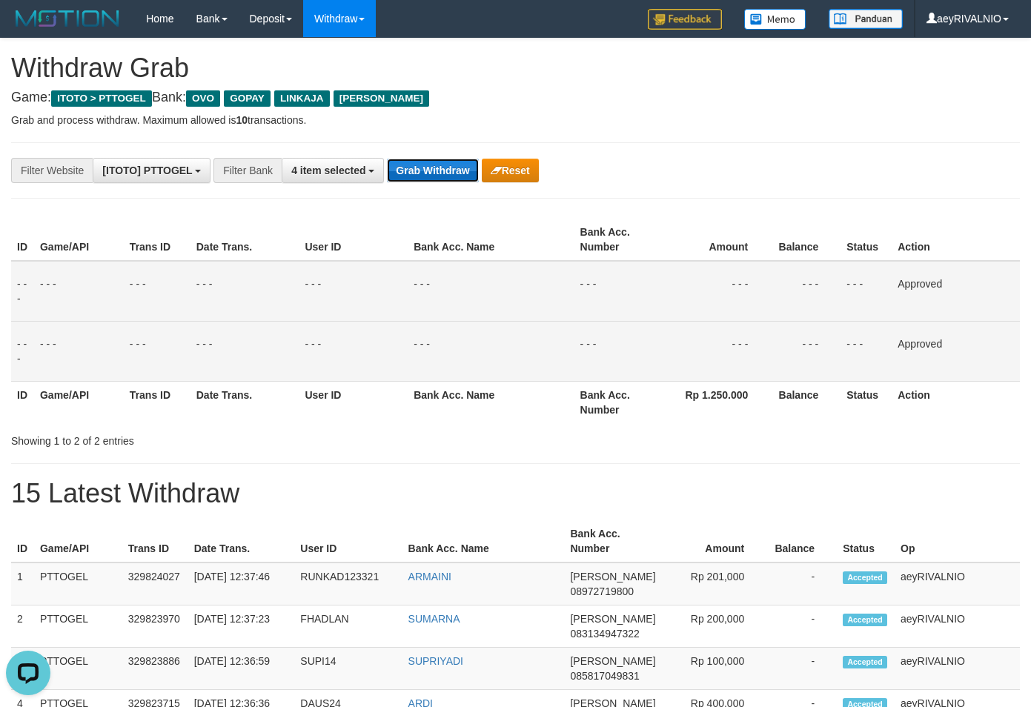
click at [464, 166] on button "Grab Withdraw" at bounding box center [432, 171] width 91 height 24
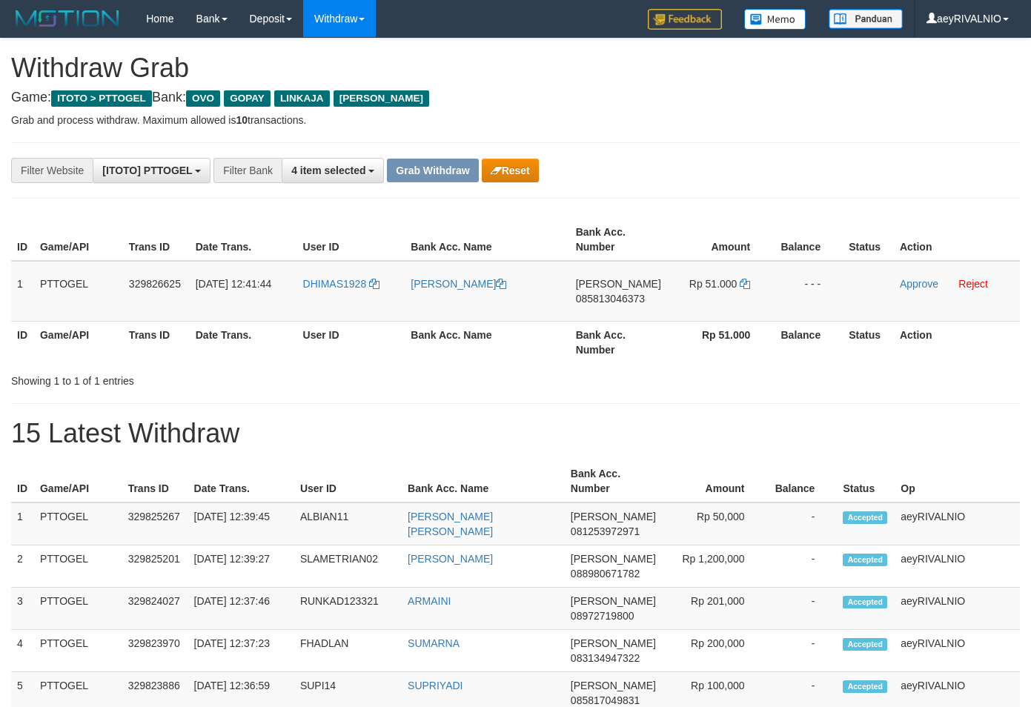
scroll to position [215, 0]
drag, startPoint x: 318, startPoint y: 319, endPoint x: 719, endPoint y: 313, distance: 401.6
click at [719, 313] on tr "1 PTTOGEL 329826625 [DATE] 12:41:44 DHIMAS1928 [PERSON_NAME] DANA 085813046373 …" at bounding box center [515, 291] width 1008 height 61
click at [985, 190] on div "**********" at bounding box center [515, 452] width 1031 height 827
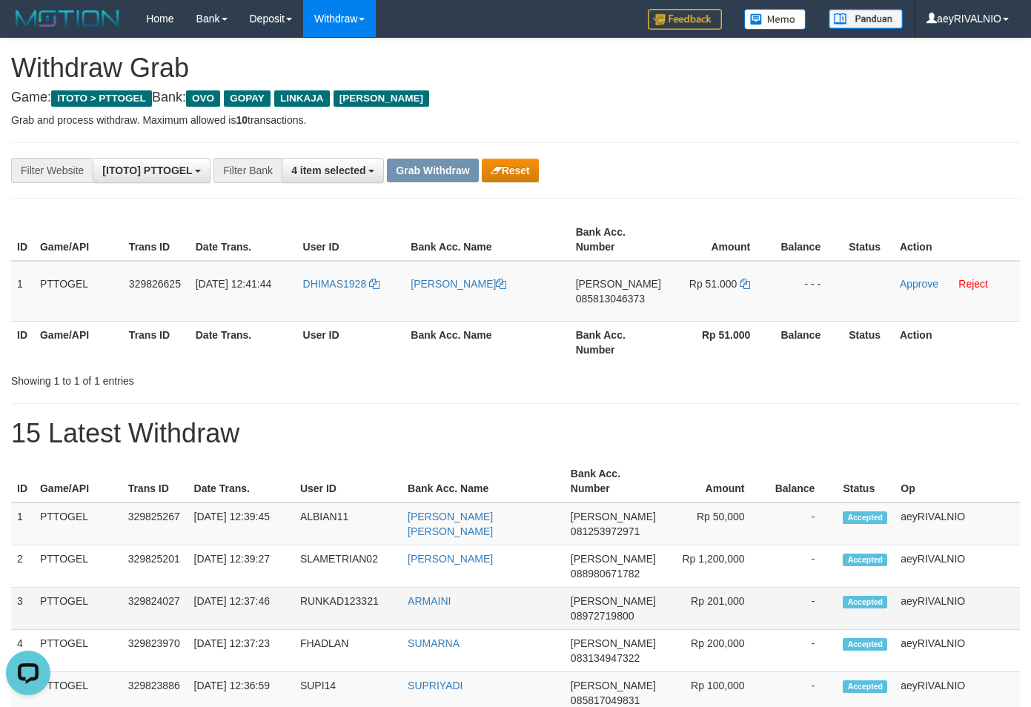
click at [544, 374] on div "**********" at bounding box center [515, 452] width 1031 height 827
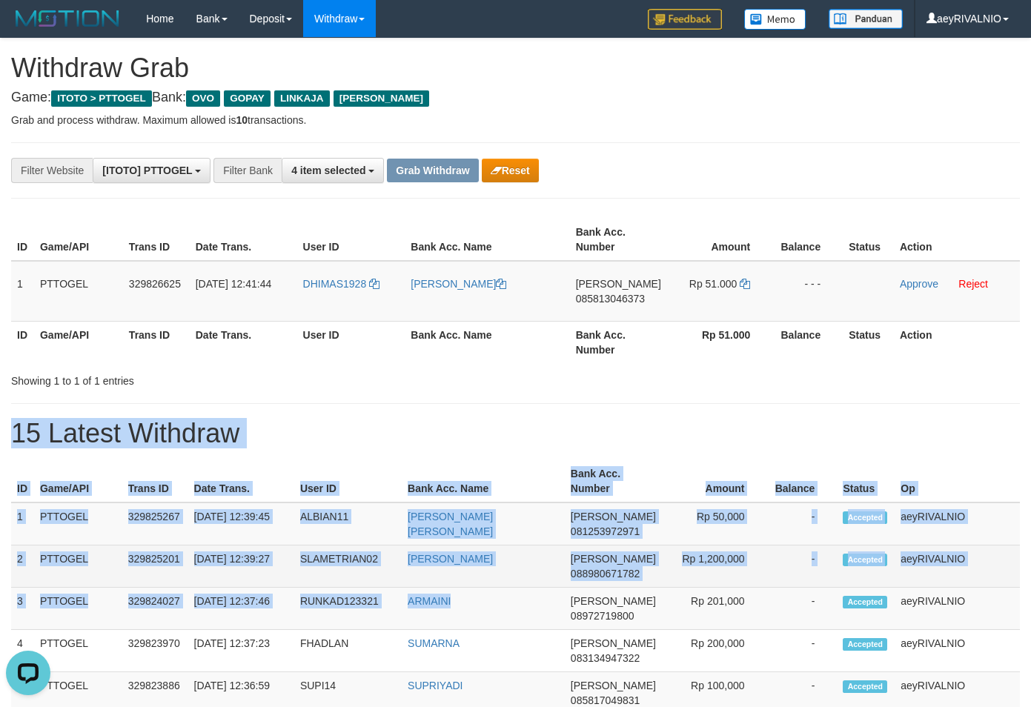
scroll to position [241, 0]
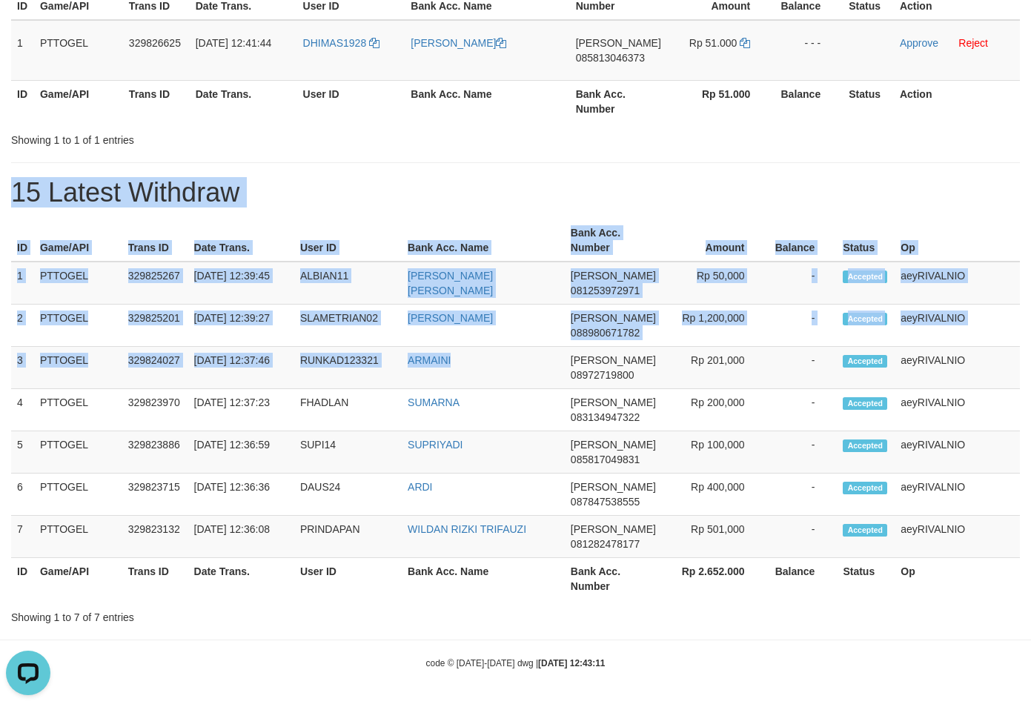
click at [679, 217] on div "ID Game/API Trans ID Date Trans. User ID Bank Acc. Name Bank Acc. Number Amount…" at bounding box center [515, 409] width 1031 height 389
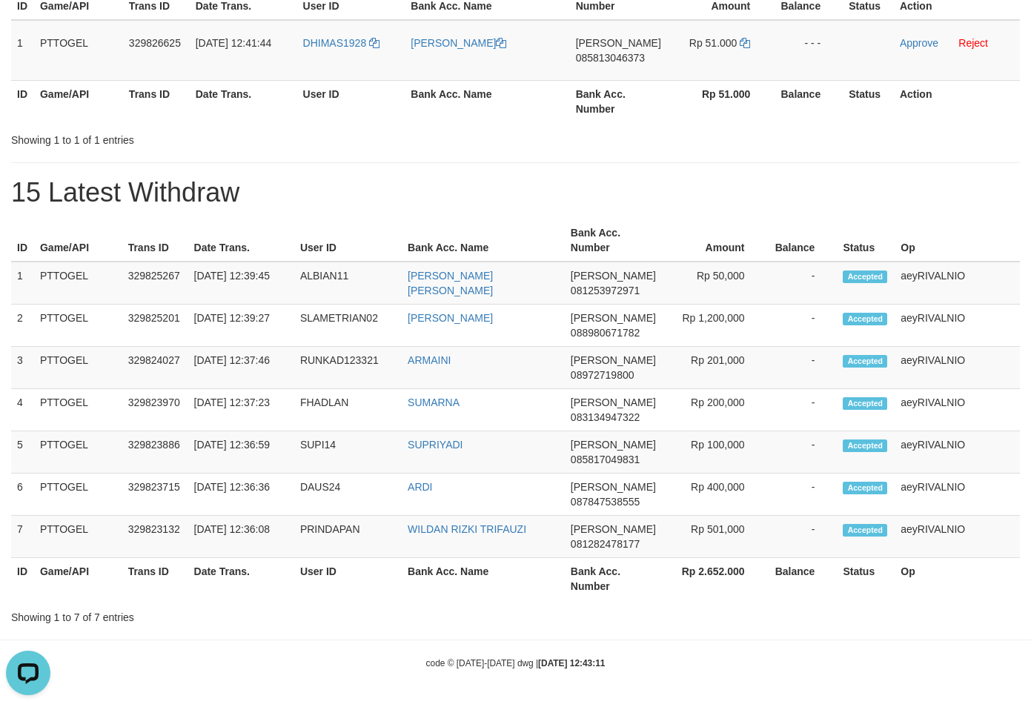
drag, startPoint x: 939, startPoint y: 195, endPoint x: 556, endPoint y: 250, distance: 387.8
click at [940, 194] on h1 "15 Latest Withdraw" at bounding box center [515, 193] width 1008 height 30
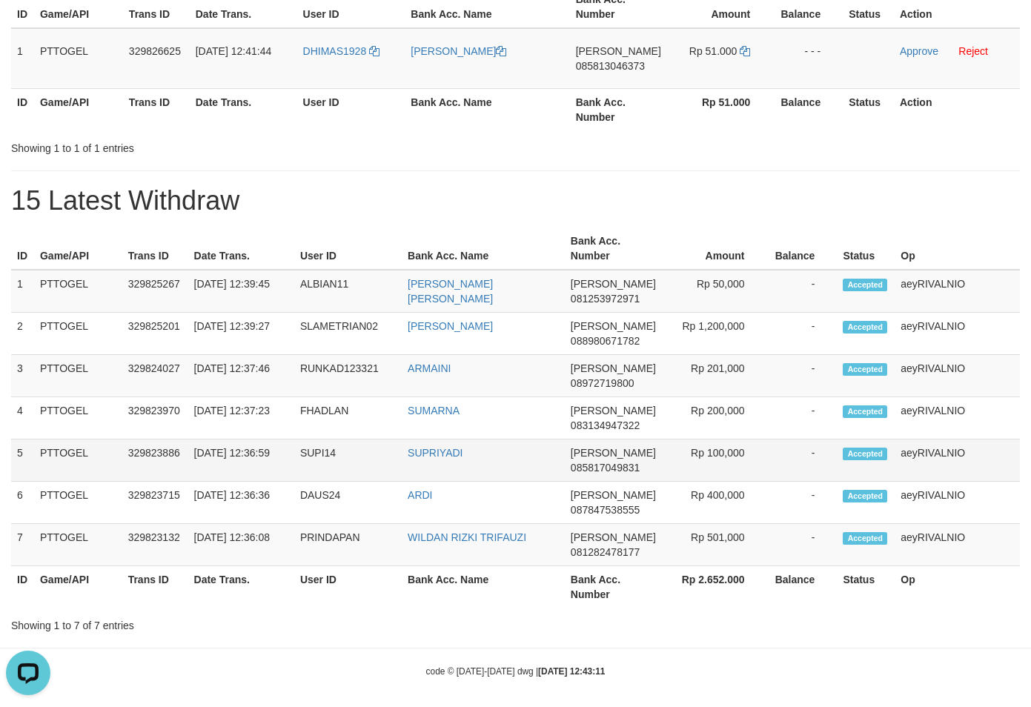
scroll to position [0, 0]
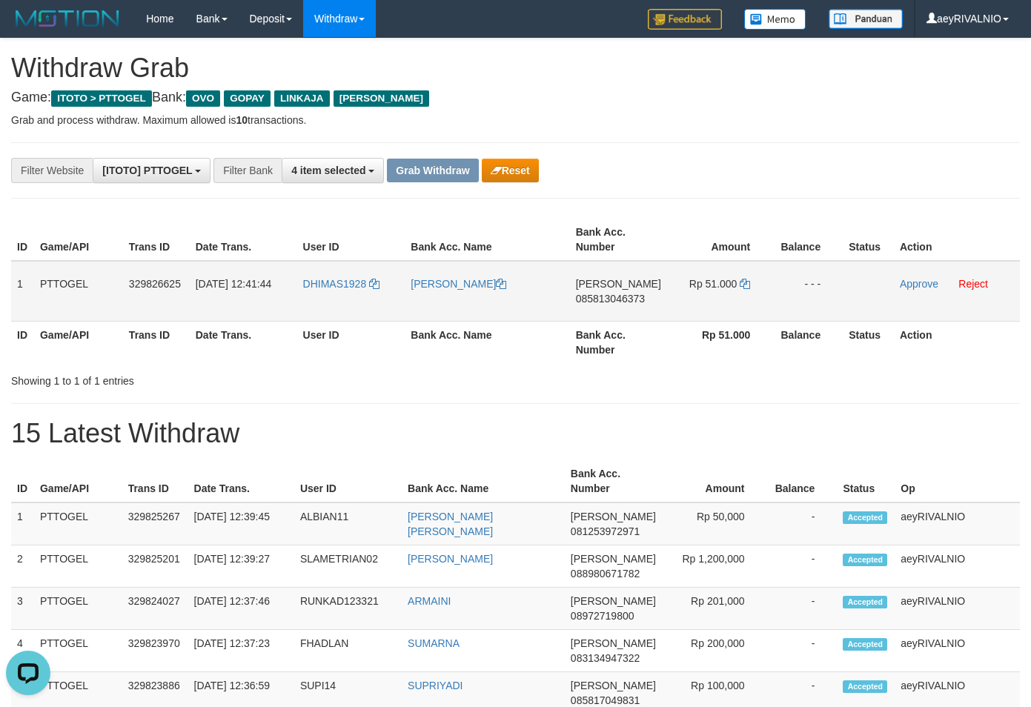
click at [618, 298] on span "085813046373" at bounding box center [610, 299] width 69 height 12
click at [748, 282] on td "Rp 51.000" at bounding box center [720, 291] width 106 height 61
click at [747, 285] on icon at bounding box center [744, 284] width 10 height 10
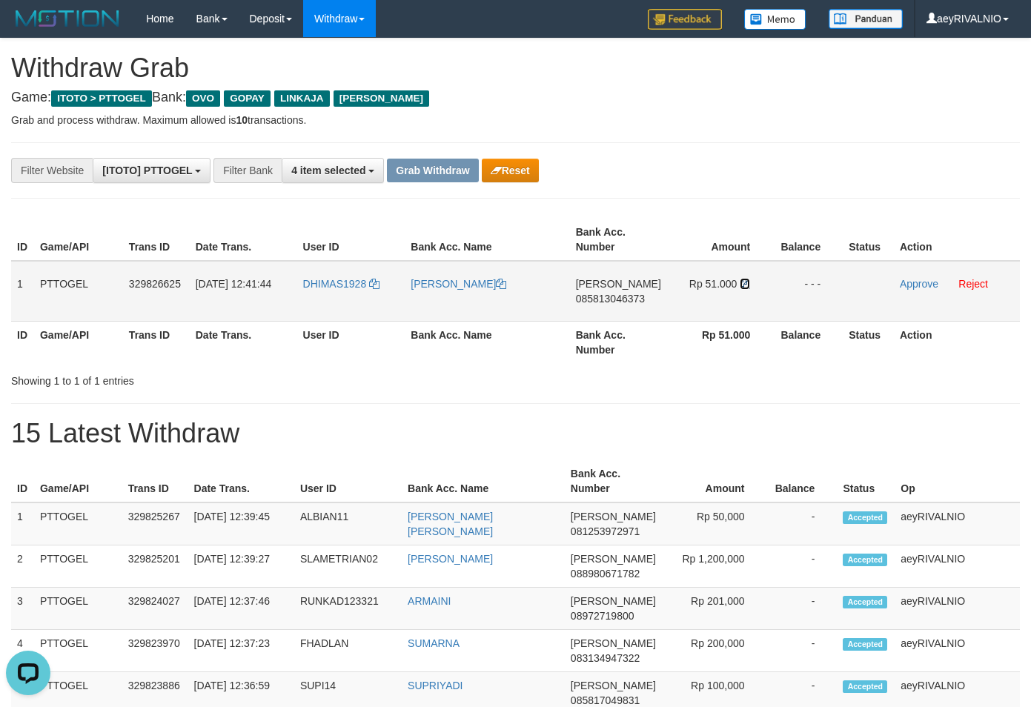
click at [747, 285] on icon at bounding box center [744, 284] width 10 height 10
click at [744, 285] on icon at bounding box center [744, 284] width 10 height 10
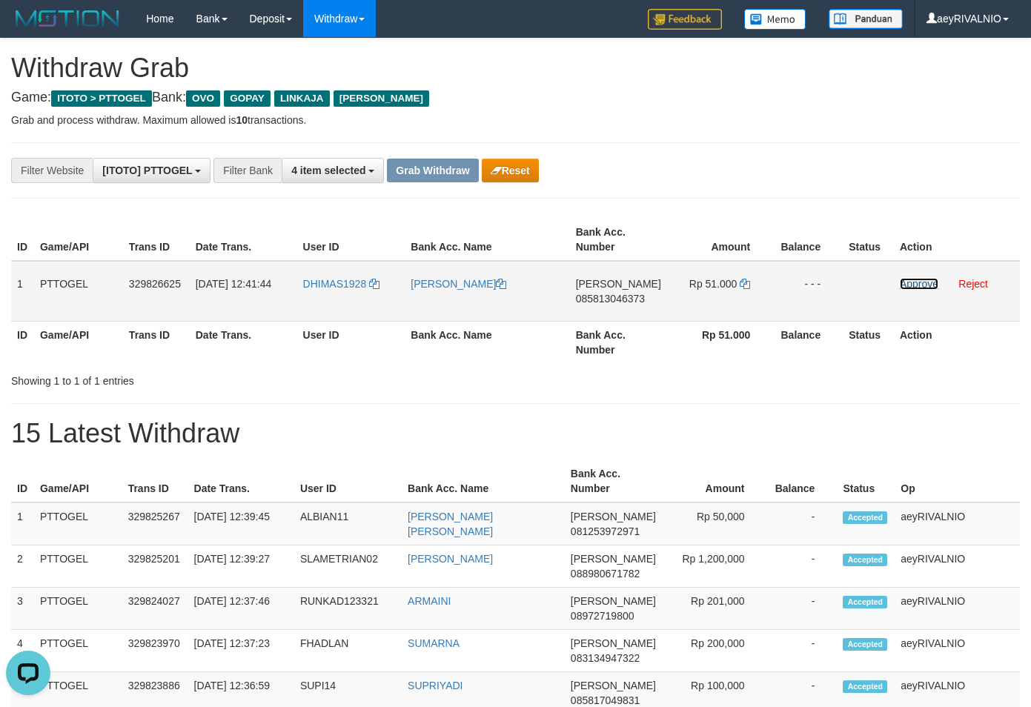
click at [911, 286] on link "Approve" at bounding box center [918, 284] width 39 height 12
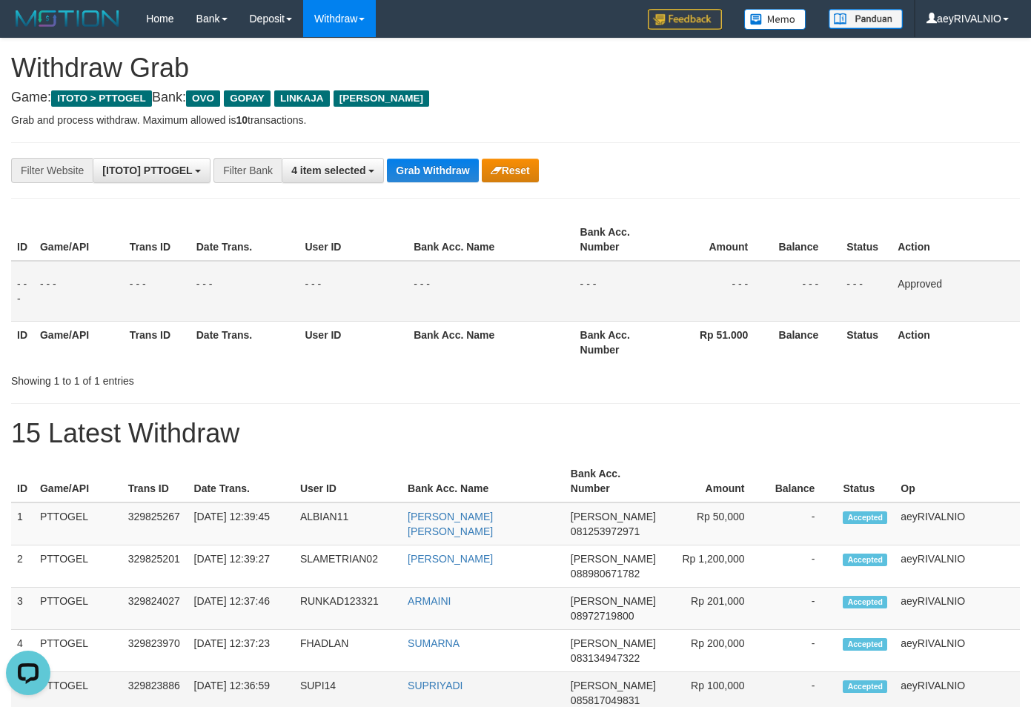
click at [982, 443] on h1 "15 Latest Withdraw" at bounding box center [515, 434] width 1008 height 30
